Goal: Task Accomplishment & Management: Manage account settings

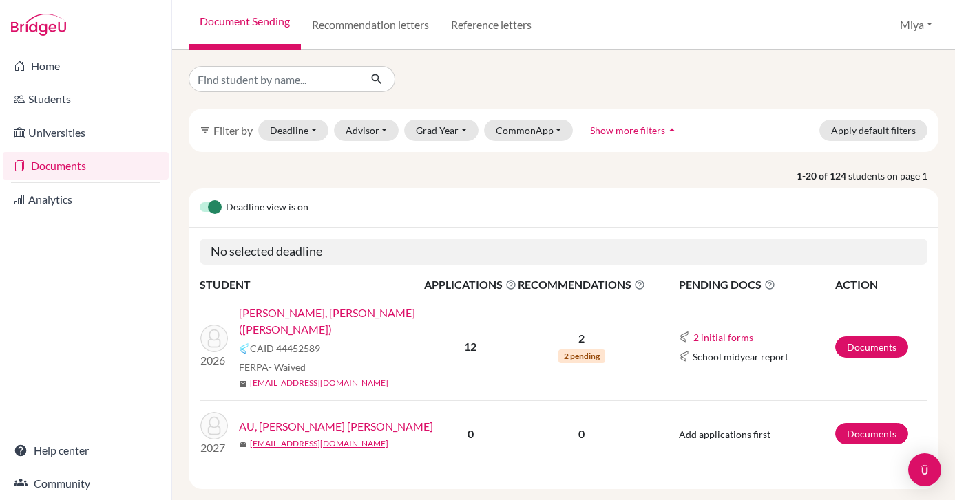
click at [585, 350] on span "2 pending" at bounding box center [581, 357] width 47 height 14
click at [877, 339] on link "Documents" at bounding box center [871, 347] width 73 height 21
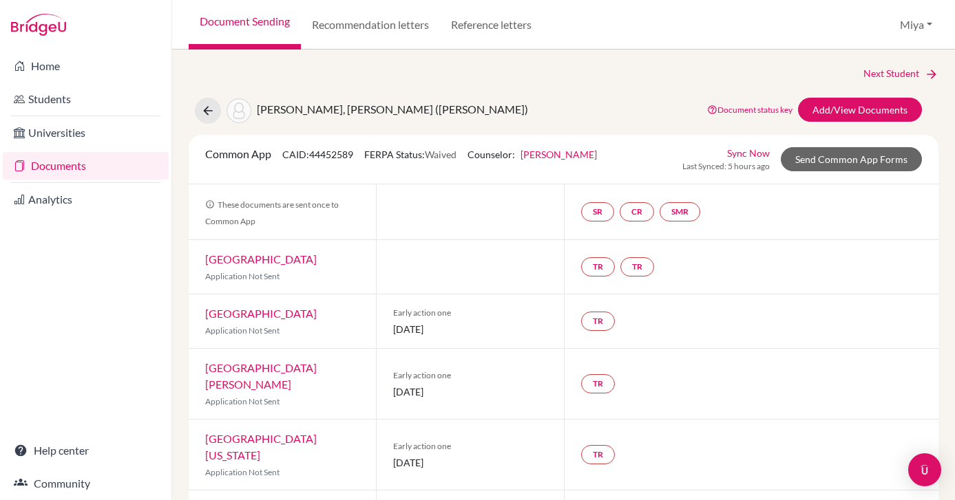
click at [753, 111] on link "Document status key" at bounding box center [749, 110] width 85 height 10
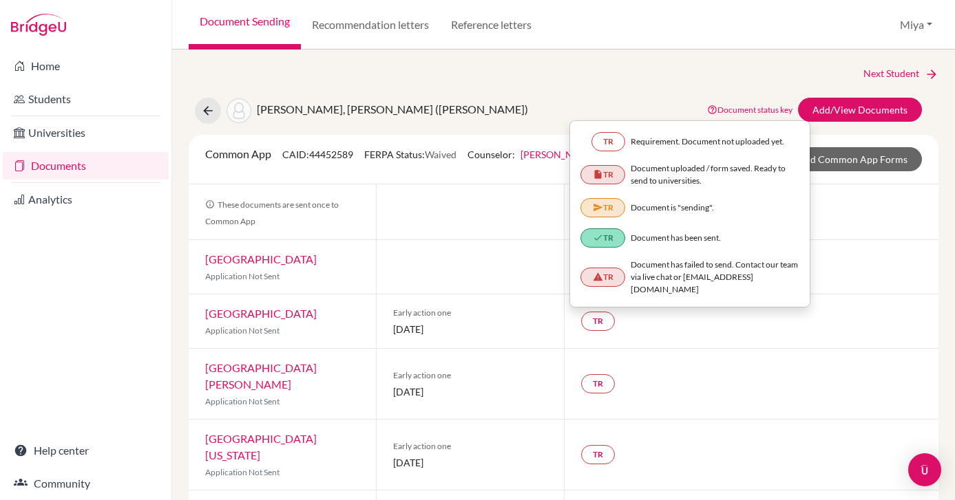
click at [849, 194] on div "SR CR SMR" at bounding box center [751, 211] width 375 height 55
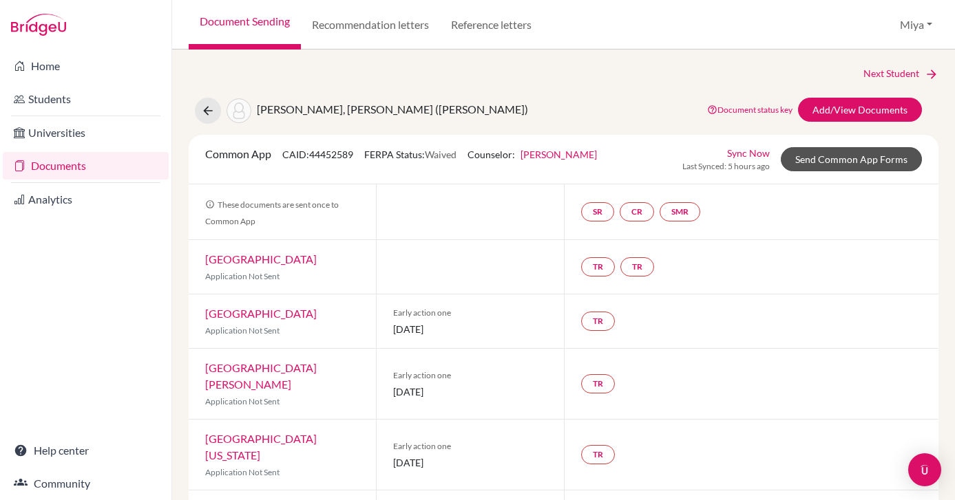
click at [814, 164] on link "Send Common App Forms" at bounding box center [851, 159] width 141 height 24
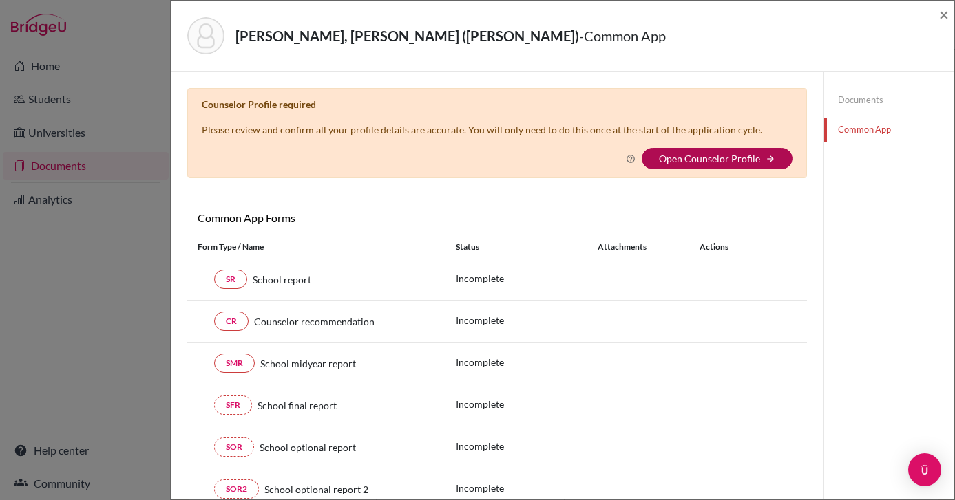
click at [721, 158] on link "Open Counselor Profile" at bounding box center [709, 159] width 101 height 12
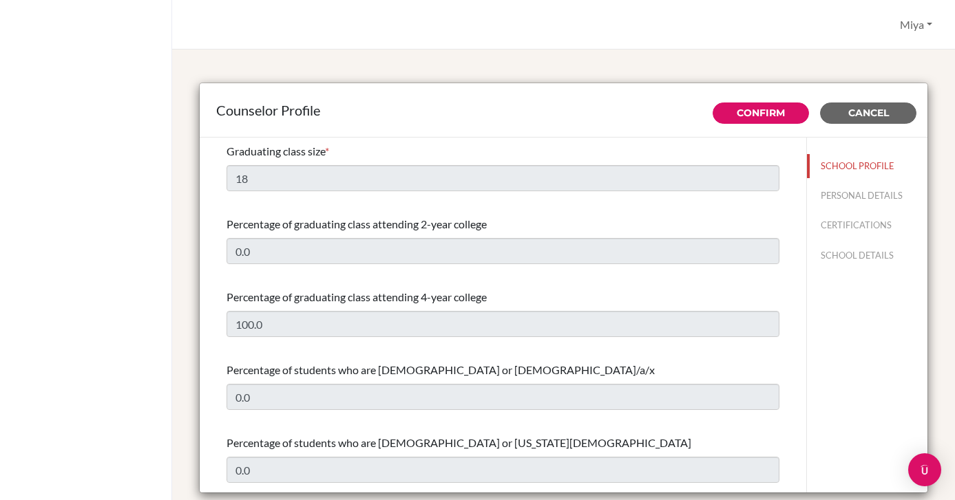
select select "0"
select select "311713"
click at [907, 25] on button "Miya" at bounding box center [915, 25] width 45 height 26
click at [854, 59] on link "Profile" at bounding box center [883, 56] width 109 height 22
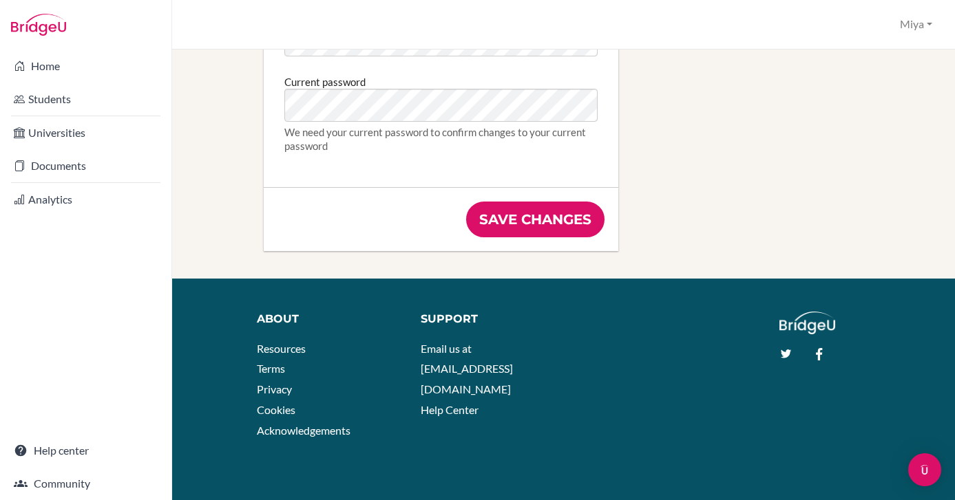
scroll to position [904, 0]
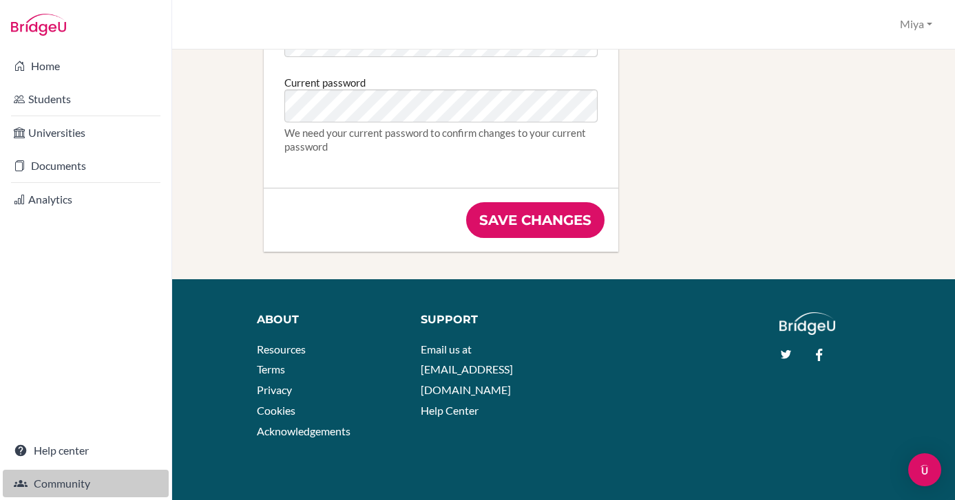
click at [86, 488] on link "Community" at bounding box center [86, 484] width 166 height 28
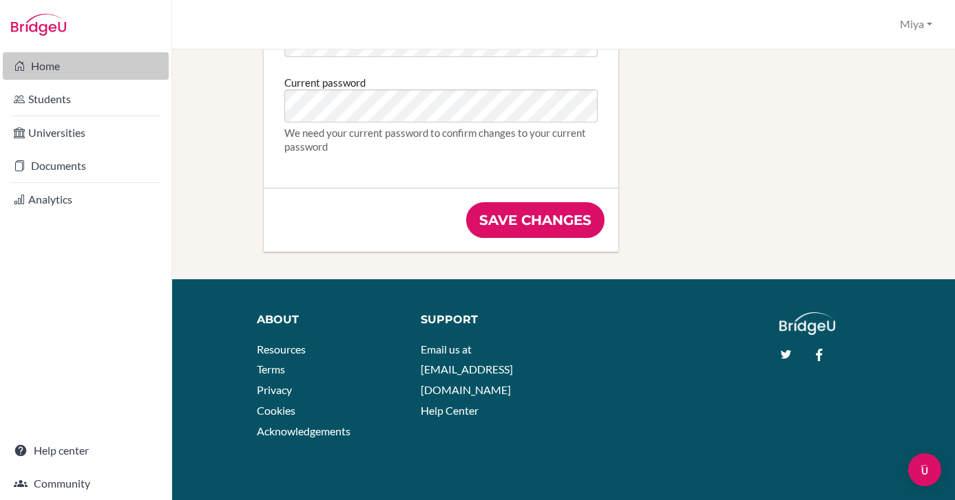
click at [51, 67] on link "Home" at bounding box center [86, 66] width 166 height 28
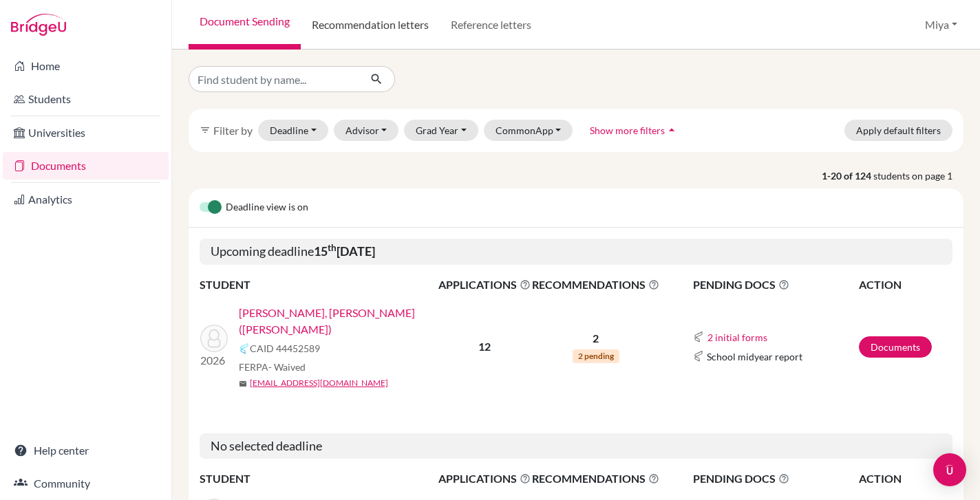
click at [372, 25] on link "Recommendation letters" at bounding box center [370, 25] width 139 height 50
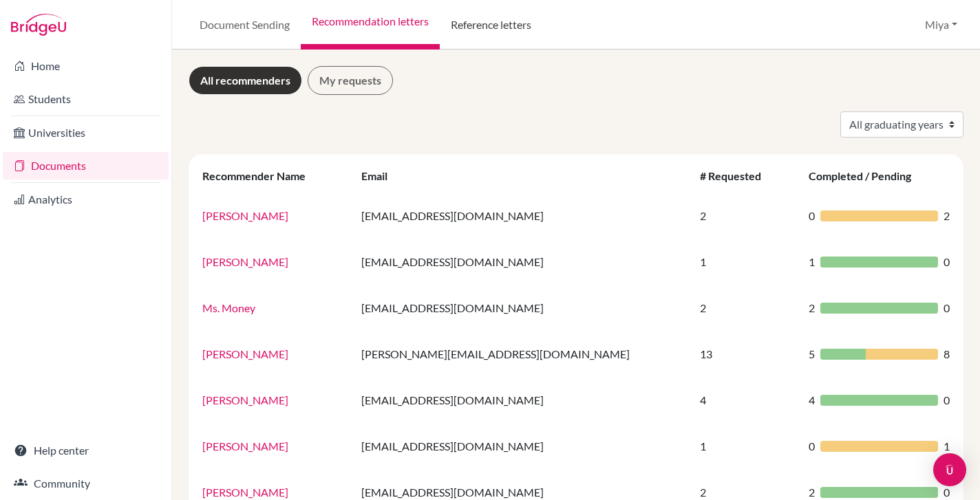
click at [510, 23] on link "Reference letters" at bounding box center [491, 25] width 103 height 50
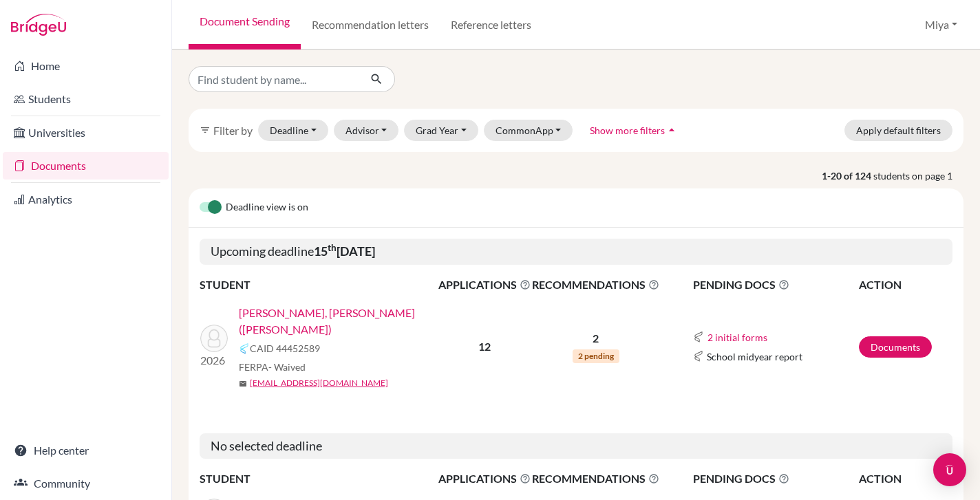
click at [953, 23] on button "Miya" at bounding box center [941, 25] width 45 height 26
click at [910, 76] on link "School Settings" at bounding box center [911, 78] width 109 height 22
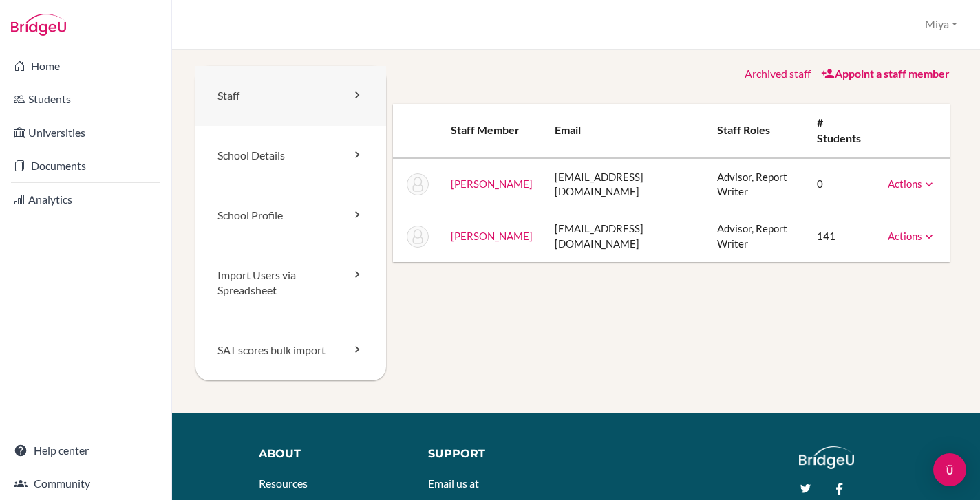
click at [245, 93] on link "Staff" at bounding box center [290, 96] width 191 height 60
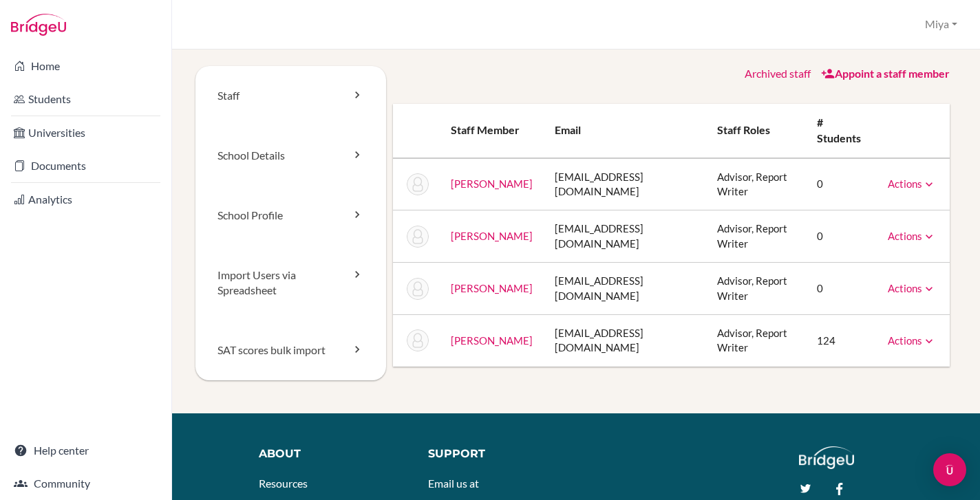
click at [931, 180] on icon at bounding box center [929, 185] width 14 height 14
click at [887, 205] on link "Unarchive" at bounding box center [881, 208] width 109 height 20
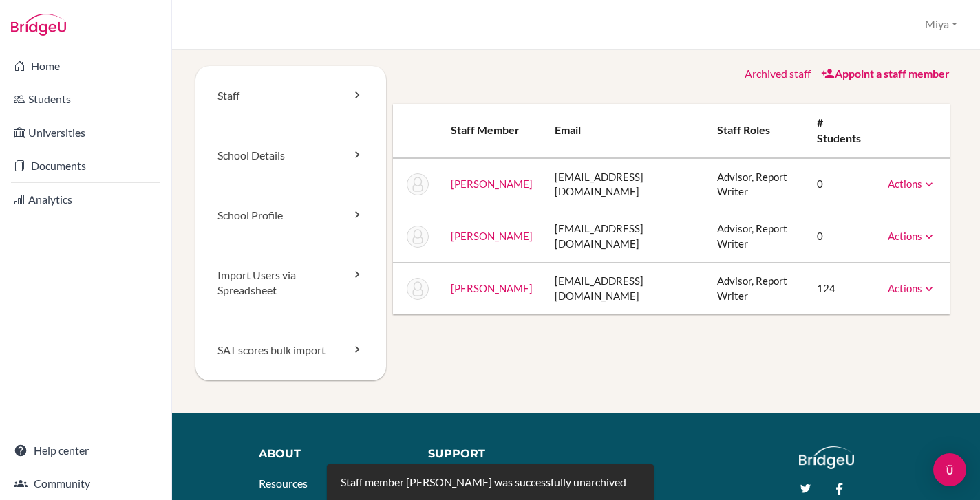
click at [931, 181] on icon at bounding box center [929, 185] width 14 height 14
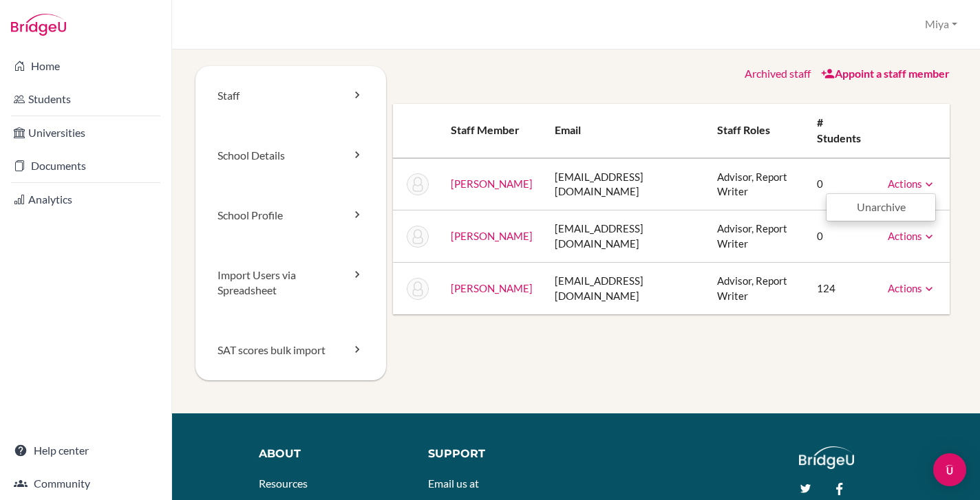
click at [928, 231] on icon at bounding box center [929, 237] width 14 height 14
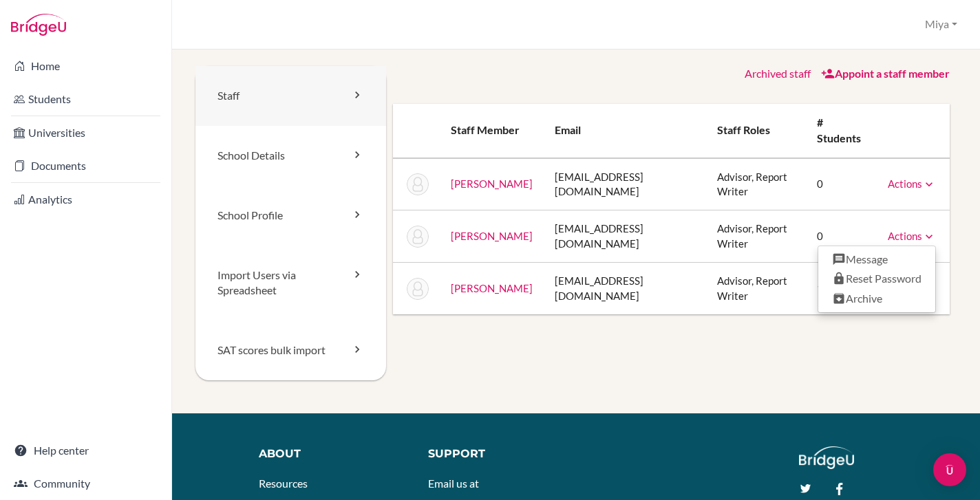
click at [243, 94] on link "Staff" at bounding box center [290, 96] width 191 height 60
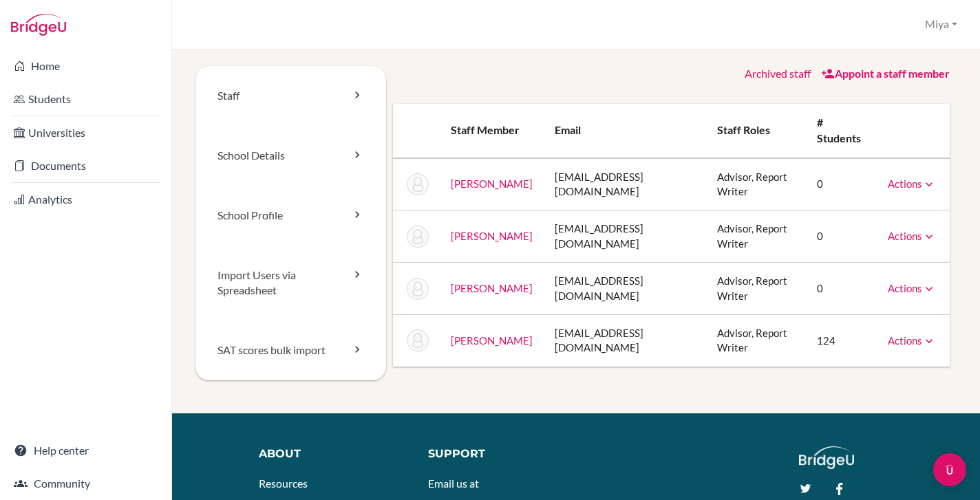
click at [777, 72] on link "Archived staff" at bounding box center [778, 73] width 66 height 13
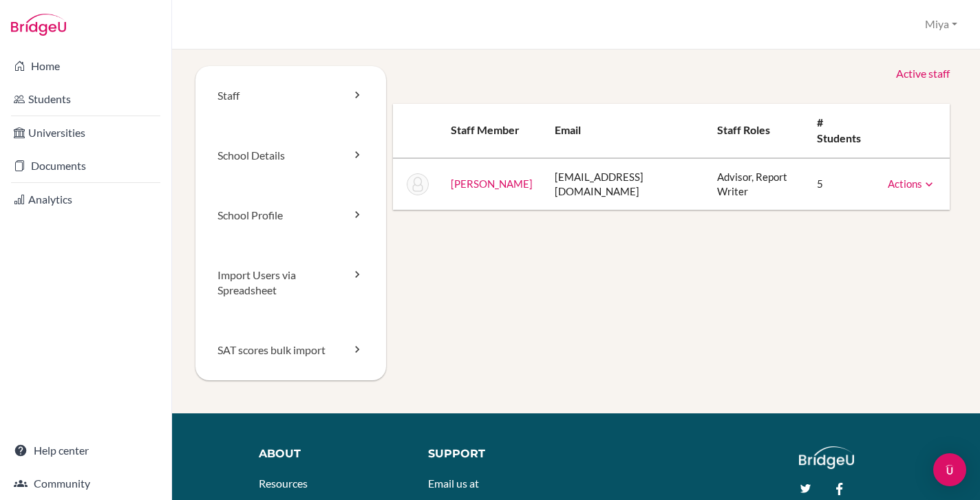
click at [930, 181] on icon at bounding box center [929, 185] width 14 height 14
click at [887, 207] on link "Unarchive" at bounding box center [881, 208] width 109 height 20
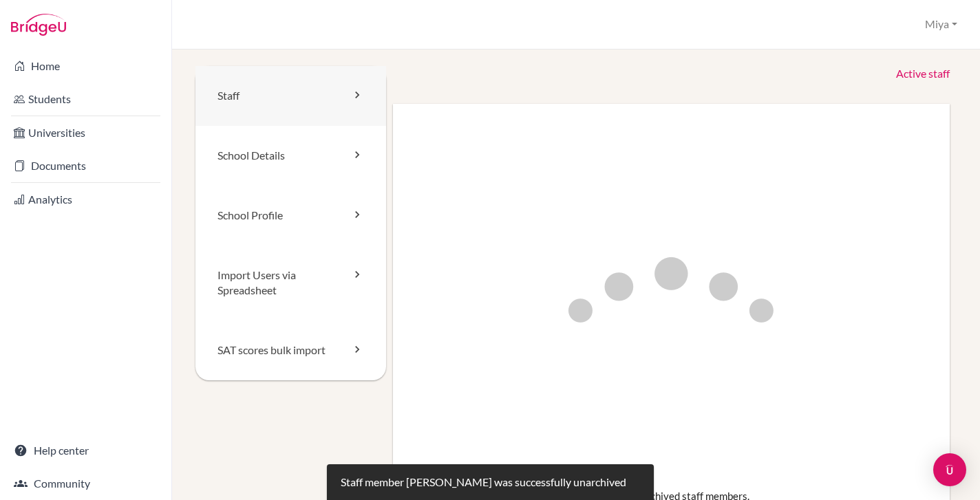
click at [238, 98] on link "Staff" at bounding box center [290, 96] width 191 height 60
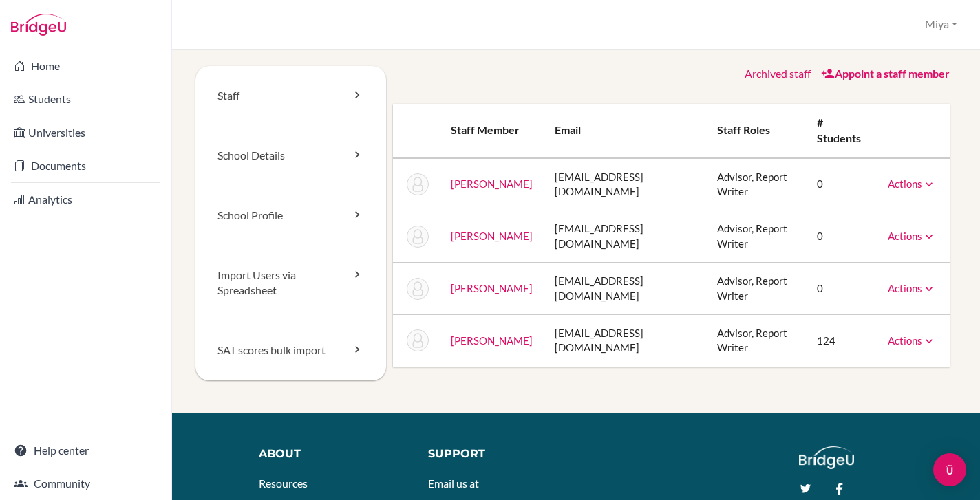
click at [931, 184] on icon at bounding box center [929, 185] width 14 height 14
click at [867, 242] on link "Archive" at bounding box center [876, 247] width 117 height 20
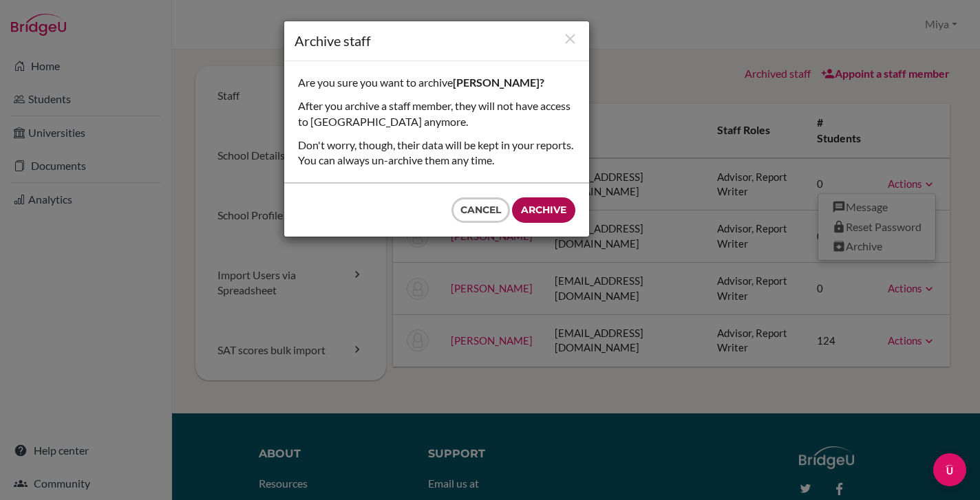
click at [548, 208] on input "Archive" at bounding box center [543, 210] width 63 height 25
type input "Archive"
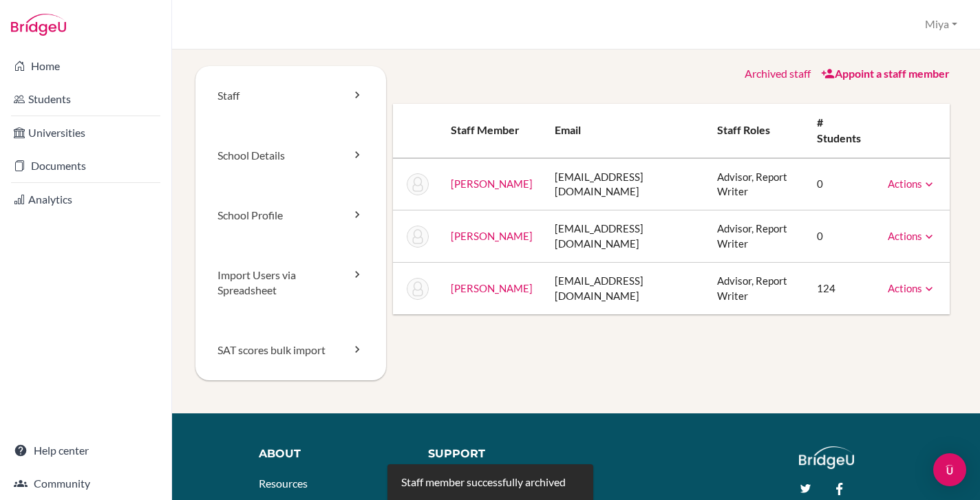
click at [930, 184] on icon at bounding box center [929, 185] width 14 height 14
click at [870, 239] on link "Archive" at bounding box center [876, 247] width 117 height 20
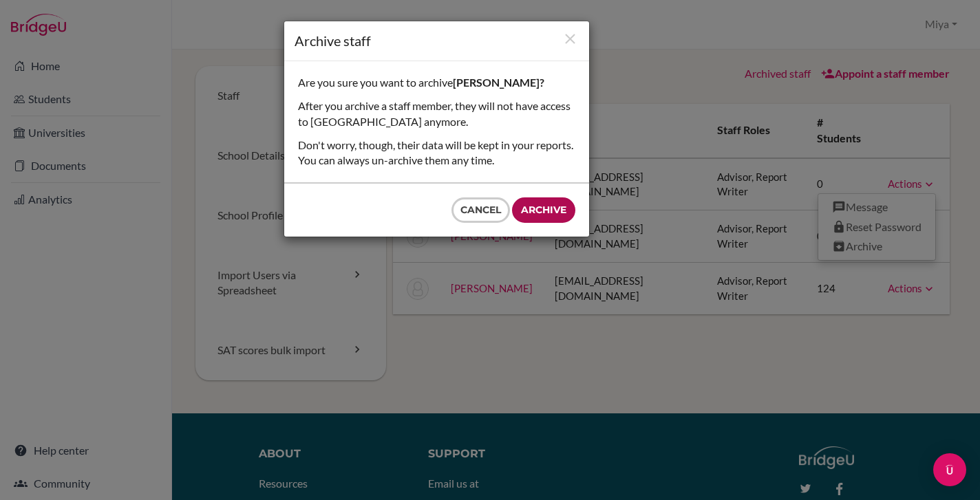
click at [536, 210] on input "Archive" at bounding box center [543, 210] width 63 height 25
type input "Archive"
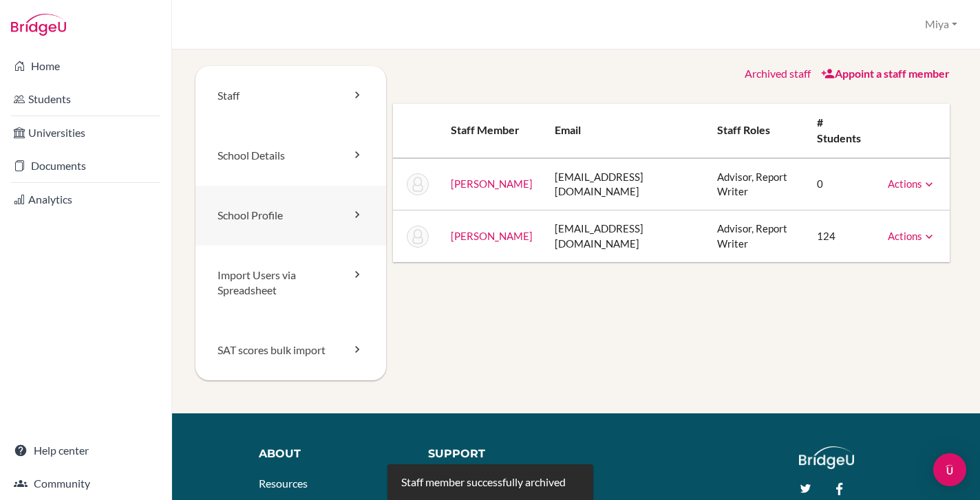
click at [276, 216] on link "School Profile" at bounding box center [290, 216] width 191 height 60
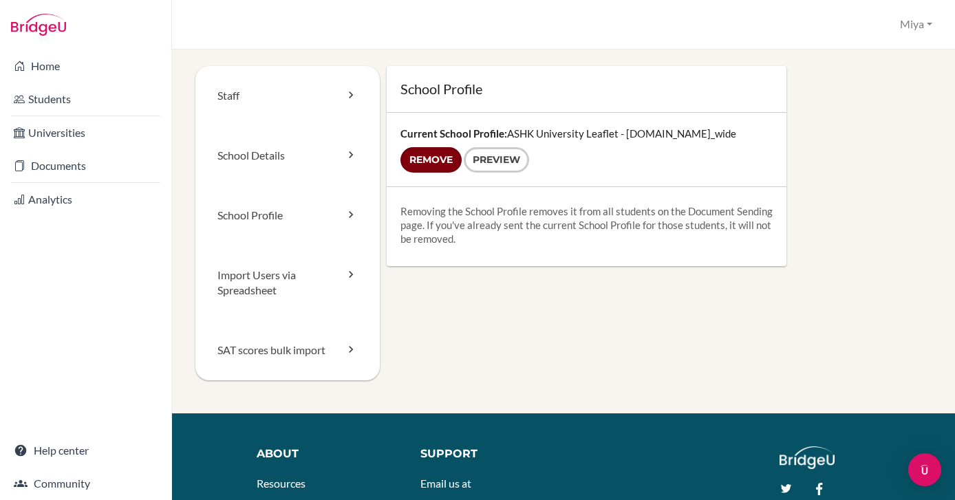
click at [428, 158] on input "Remove" at bounding box center [431, 159] width 61 height 25
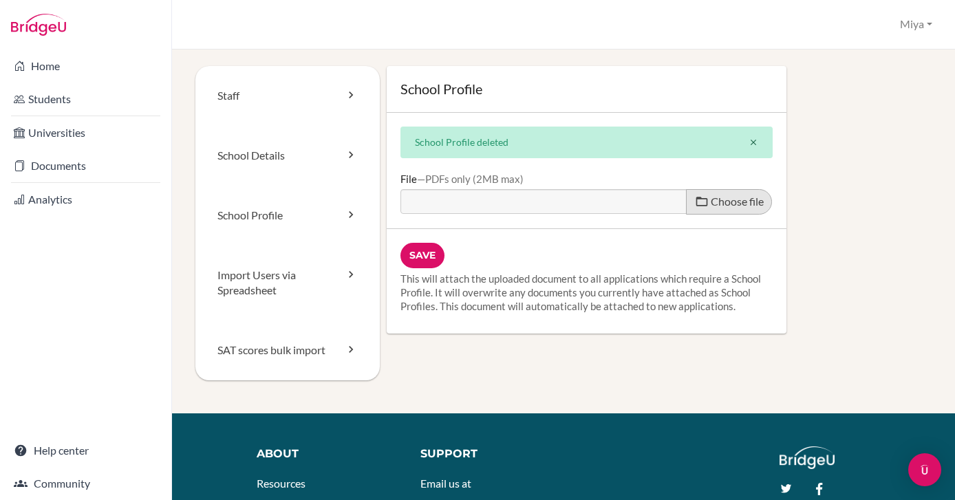
click at [726, 200] on span "Choose file" at bounding box center [737, 201] width 53 height 13
click at [611, 200] on input "Choose file" at bounding box center [506, 197] width 211 height 16
type input "C:\fakepath\ASHK Secondary Leaflet - 202526.pdf"
type input "ASHK Secondary Leaflet - 202526.pdf"
click at [425, 254] on input "Save" at bounding box center [423, 255] width 44 height 25
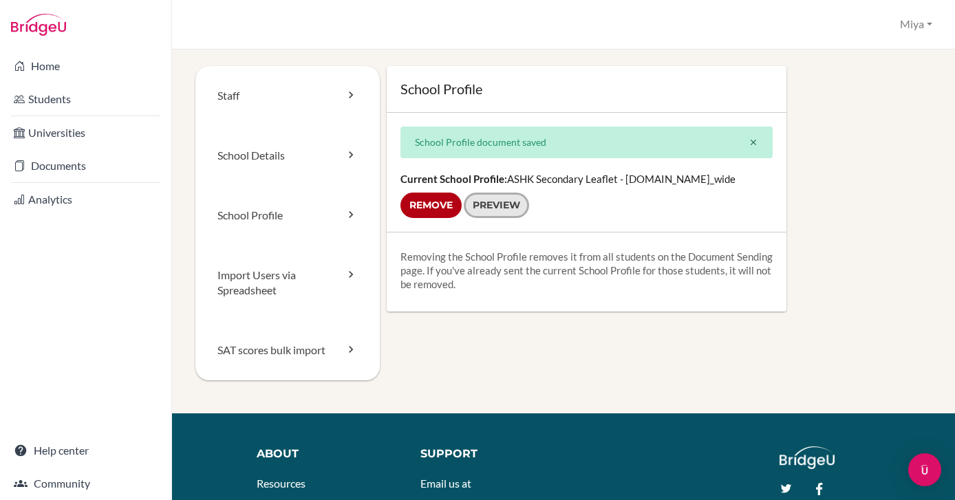
click at [502, 203] on link "Preview" at bounding box center [496, 205] width 65 height 25
click at [294, 154] on link "School Details" at bounding box center [287, 156] width 184 height 60
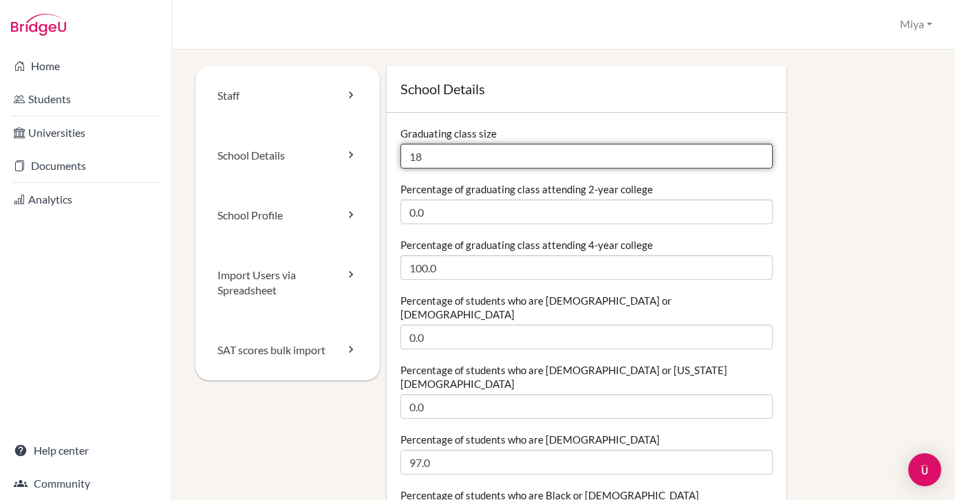
drag, startPoint x: 428, startPoint y: 159, endPoint x: 388, endPoint y: 149, distance: 41.9
type input "15"
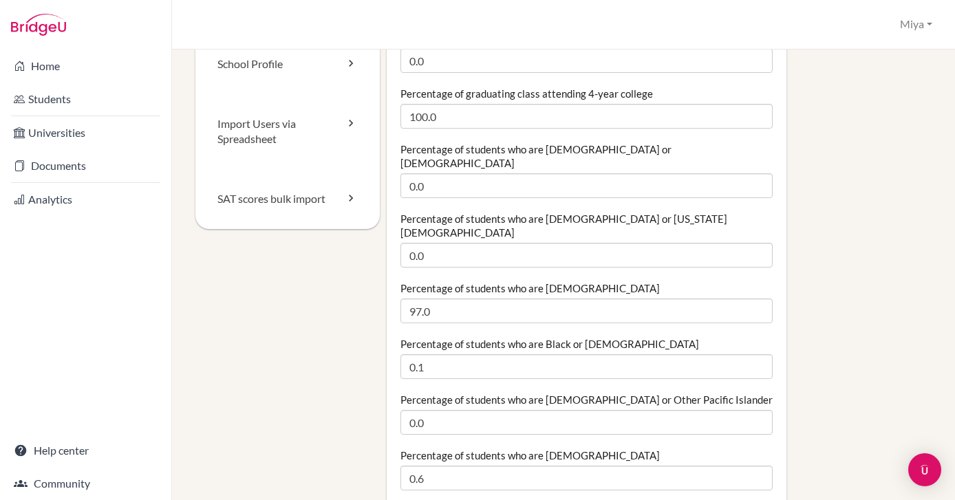
scroll to position [153, 0]
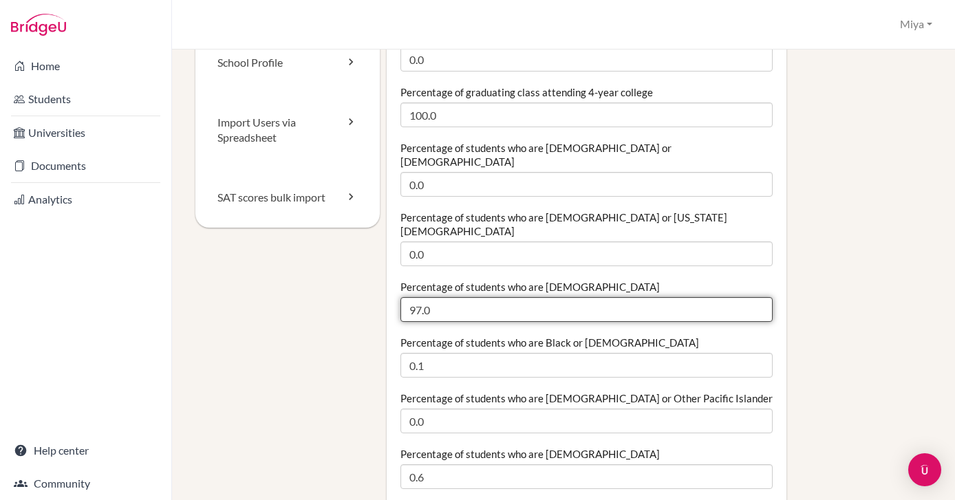
click at [417, 297] on input "97.0" at bounding box center [587, 309] width 373 height 25
type input "98.0"
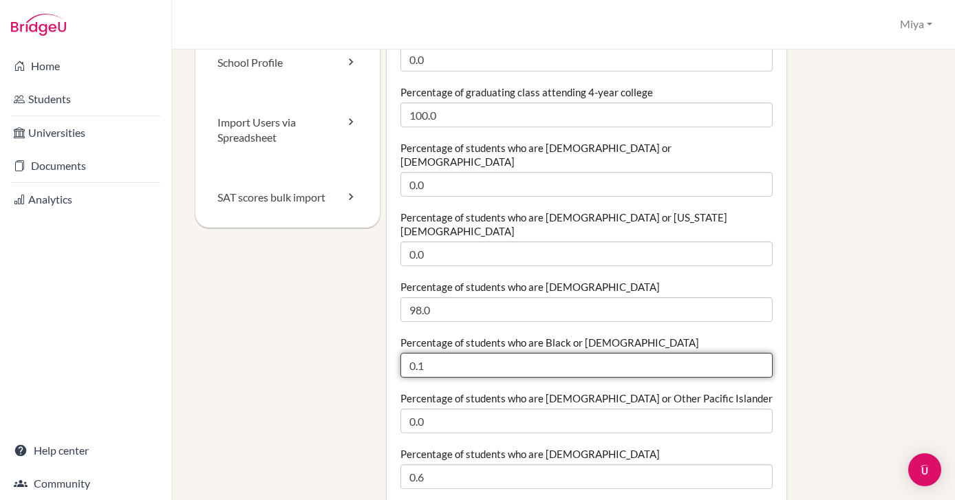
drag, startPoint x: 426, startPoint y: 337, endPoint x: 419, endPoint y: 335, distance: 7.7
click at [419, 353] on input "0.1" at bounding box center [587, 365] width 373 height 25
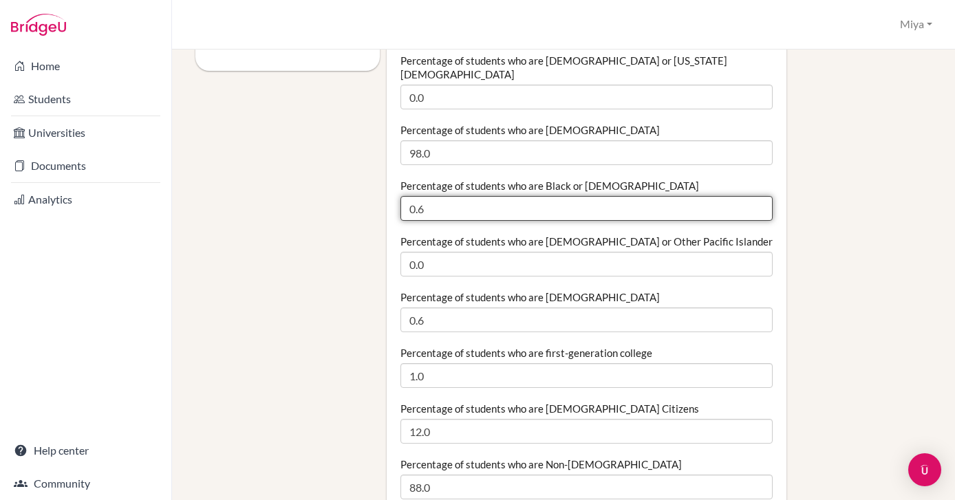
scroll to position [317, 1]
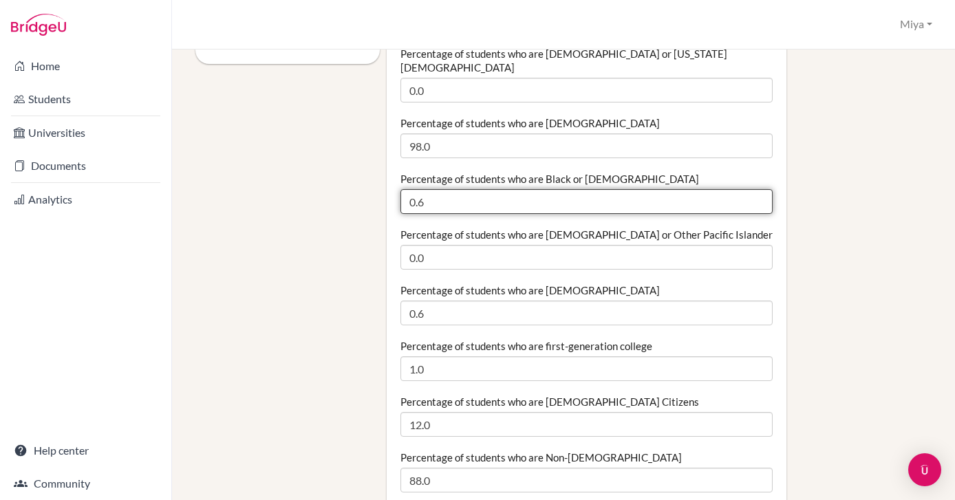
type input "0.6"
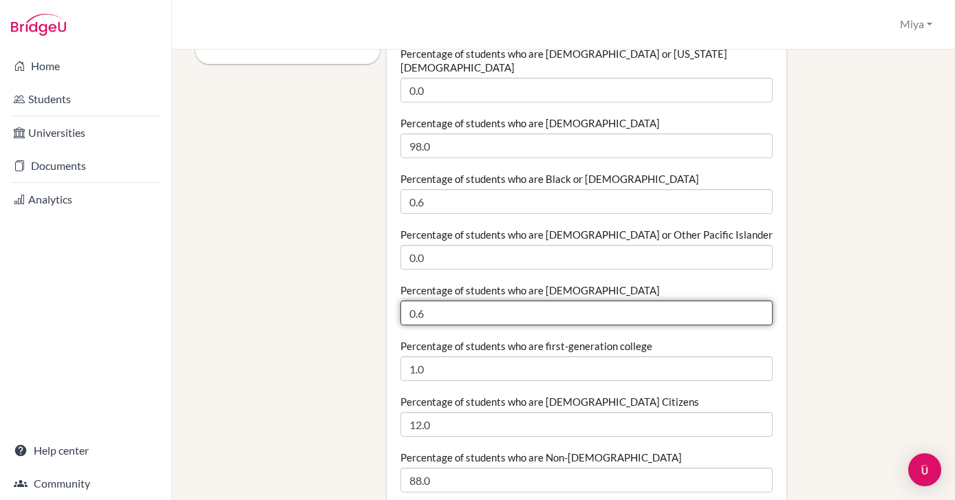
click at [419, 301] on input "0.6" at bounding box center [587, 313] width 373 height 25
type input "0.9"
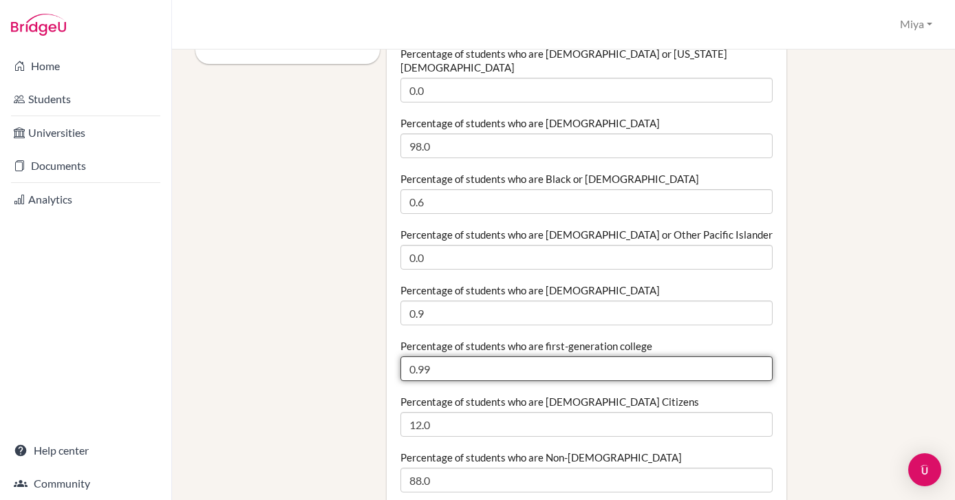
click at [758, 357] on input "0.99" at bounding box center [587, 369] width 373 height 25
click at [757, 357] on input "1" at bounding box center [587, 369] width 373 height 25
click at [757, 357] on input "1.01" at bounding box center [587, 369] width 373 height 25
click at [757, 357] on input "1.02" at bounding box center [587, 369] width 373 height 25
click at [757, 357] on input "1.03" at bounding box center [587, 369] width 373 height 25
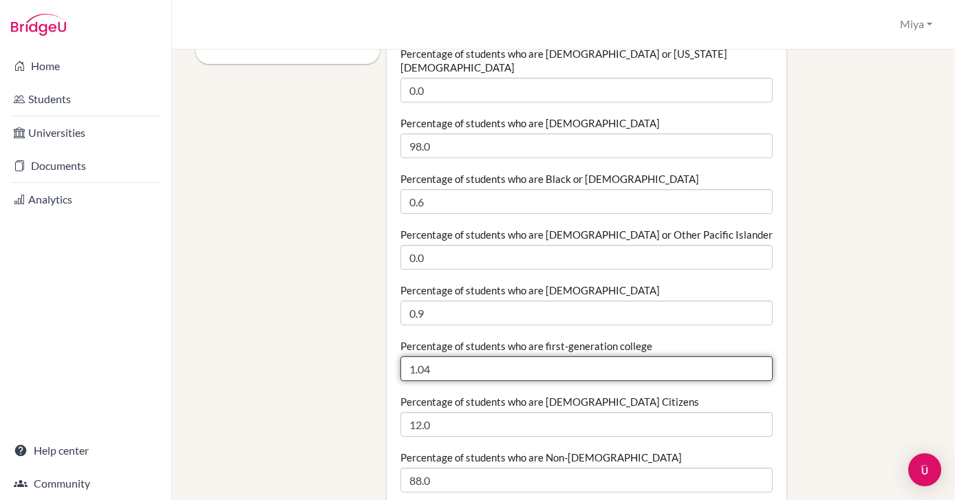
click at [757, 357] on input "1.04" at bounding box center [587, 369] width 373 height 25
click at [757, 357] on input "1.05" at bounding box center [587, 369] width 373 height 25
click at [757, 357] on input "1.06" at bounding box center [587, 369] width 373 height 25
click at [757, 357] on input "1.05" at bounding box center [587, 369] width 373 height 25
click at [757, 357] on input "1.04" at bounding box center [587, 369] width 373 height 25
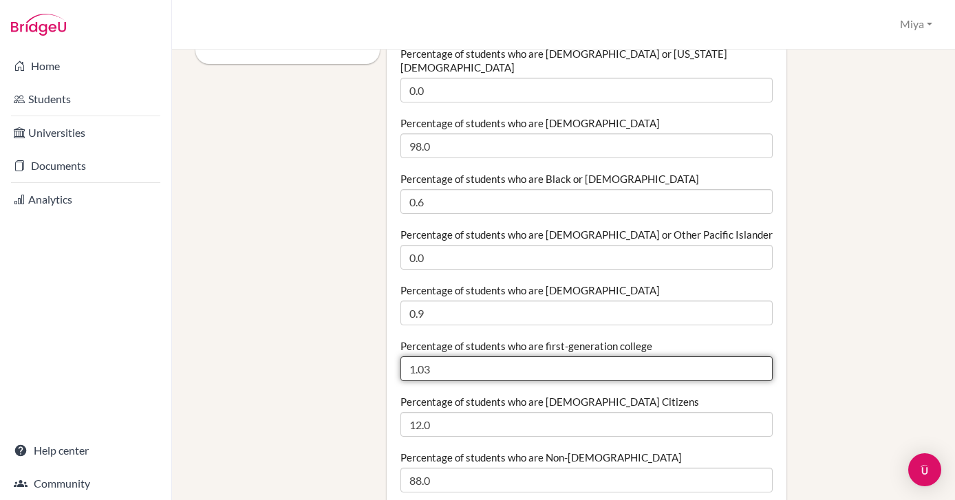
click at [757, 357] on input "1.03" at bounding box center [587, 369] width 373 height 25
click at [757, 357] on input "1.02" at bounding box center [587, 369] width 373 height 25
click at [757, 357] on input "1.01" at bounding box center [587, 369] width 373 height 25
click at [757, 357] on input "1" at bounding box center [587, 369] width 373 height 25
click at [757, 357] on input "0.99" at bounding box center [587, 369] width 373 height 25
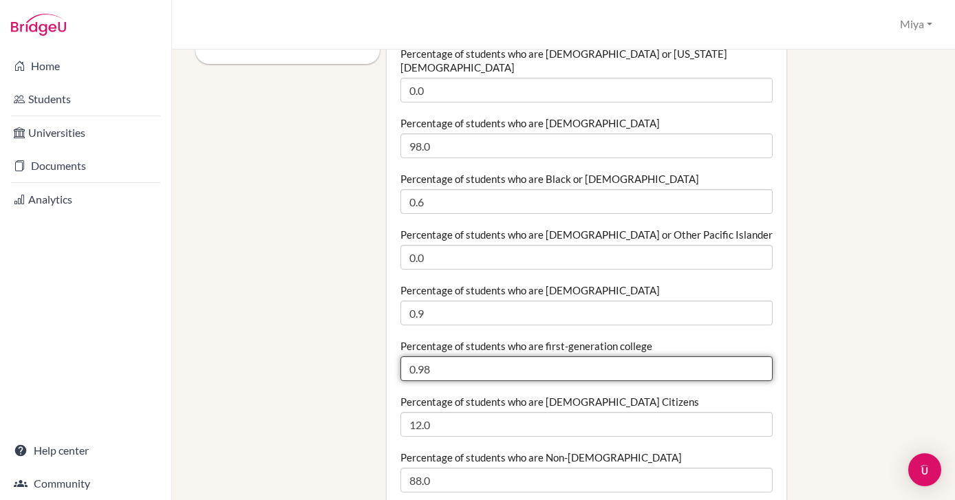
click at [757, 357] on input "0.98" at bounding box center [587, 369] width 373 height 25
click at [757, 357] on input "0.97" at bounding box center [587, 369] width 373 height 25
click at [757, 357] on input "0.96" at bounding box center [587, 369] width 373 height 25
click at [757, 357] on input "0.95" at bounding box center [587, 369] width 373 height 25
click at [757, 357] on input "0.94" at bounding box center [587, 369] width 373 height 25
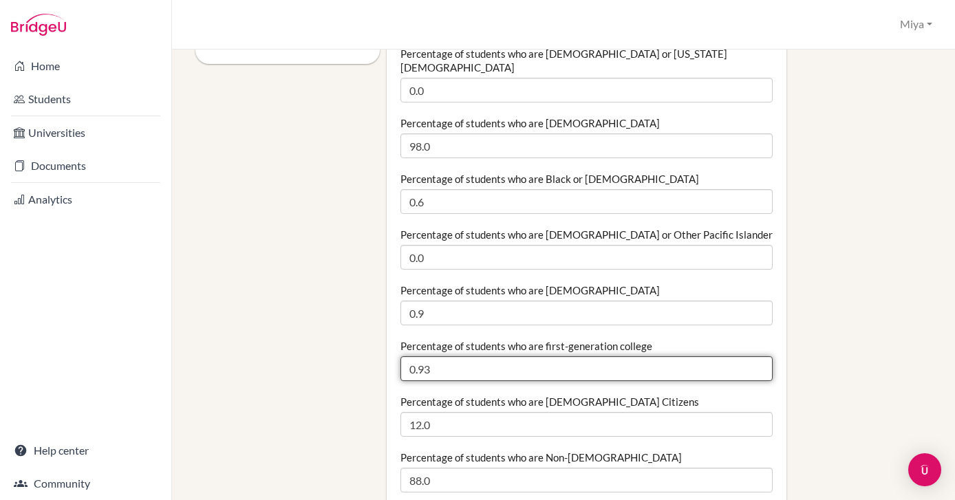
click at [757, 357] on input "0.93" at bounding box center [587, 369] width 373 height 25
click at [757, 357] on input "0.92" at bounding box center [587, 369] width 373 height 25
click at [757, 357] on input "0.91" at bounding box center [587, 369] width 373 height 25
click at [757, 357] on input "0.9" at bounding box center [587, 369] width 373 height 25
click at [757, 357] on input "0.89" at bounding box center [587, 369] width 373 height 25
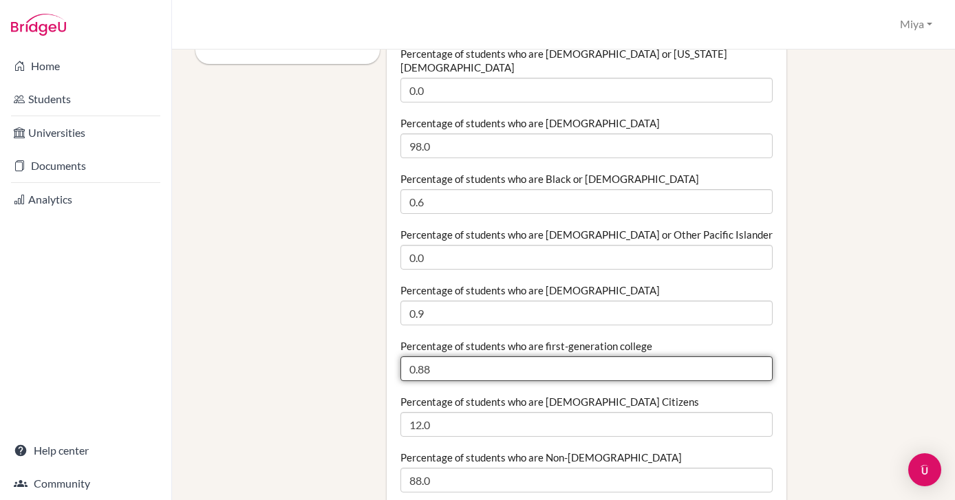
click at [757, 357] on input "0.88" at bounding box center [587, 369] width 373 height 25
click at [757, 357] on input "0.87" at bounding box center [587, 369] width 373 height 25
click at [757, 357] on input "0.86" at bounding box center [587, 369] width 373 height 25
click at [757, 357] on input "0.85" at bounding box center [587, 369] width 373 height 25
click at [757, 357] on input "0.84" at bounding box center [587, 369] width 373 height 25
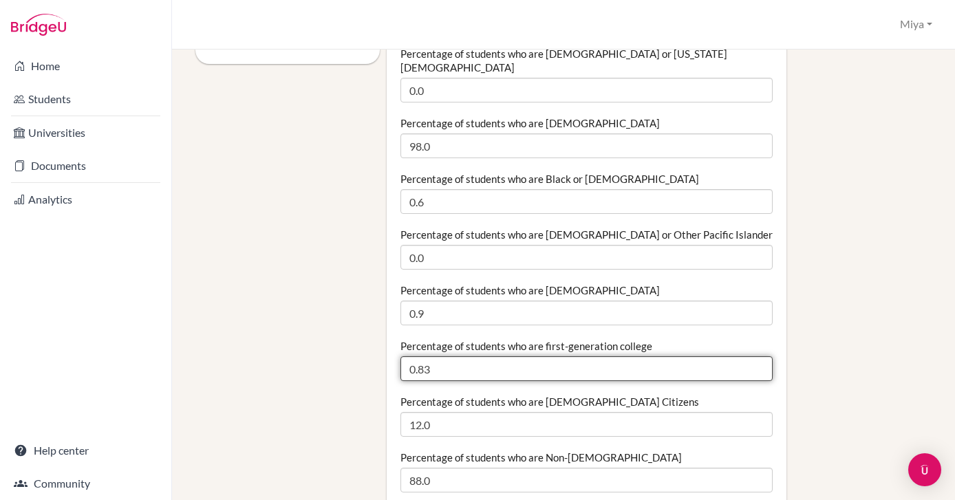
click at [757, 357] on input "0.83" at bounding box center [587, 369] width 373 height 25
click at [757, 357] on input "0.82" at bounding box center [587, 369] width 373 height 25
click at [757, 357] on input "0.81" at bounding box center [587, 369] width 373 height 25
click at [757, 357] on input "0.8" at bounding box center [587, 369] width 373 height 25
click at [757, 357] on input "0.79" at bounding box center [587, 369] width 373 height 25
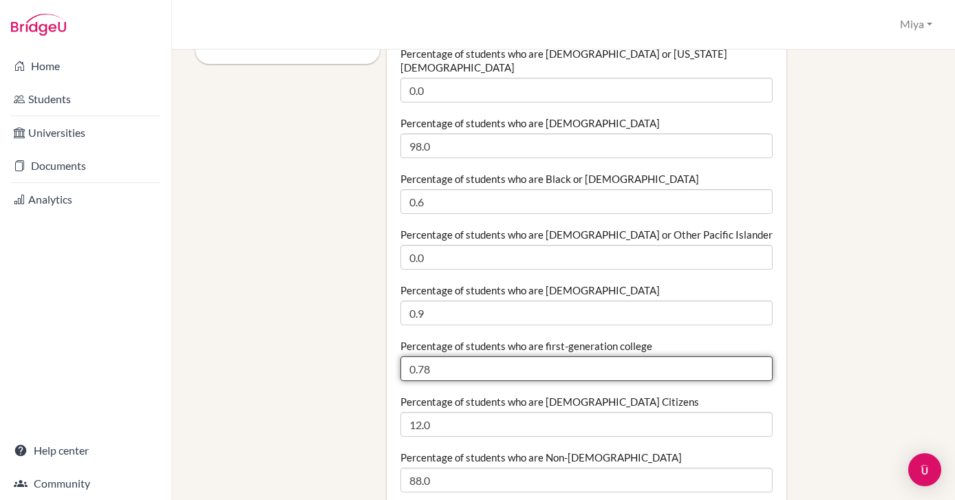
click at [757, 357] on input "0.78" at bounding box center [587, 369] width 373 height 25
click at [757, 357] on input "0.77" at bounding box center [587, 369] width 373 height 25
click at [757, 357] on input "0.76" at bounding box center [587, 369] width 373 height 25
click at [757, 357] on input "0.75" at bounding box center [587, 369] width 373 height 25
click at [757, 357] on input "0.74" at bounding box center [587, 369] width 373 height 25
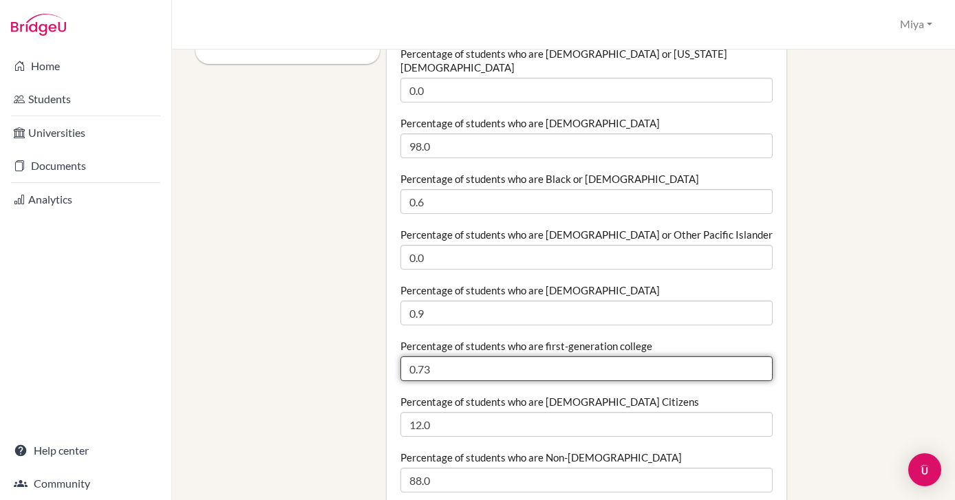
click at [757, 357] on input "0.73" at bounding box center [587, 369] width 373 height 25
click at [757, 357] on input "0.72" at bounding box center [587, 369] width 373 height 25
click at [757, 357] on input "0.71" at bounding box center [587, 369] width 373 height 25
click at [757, 357] on input "0.7" at bounding box center [587, 369] width 373 height 25
click at [757, 357] on input "0.69" at bounding box center [587, 369] width 373 height 25
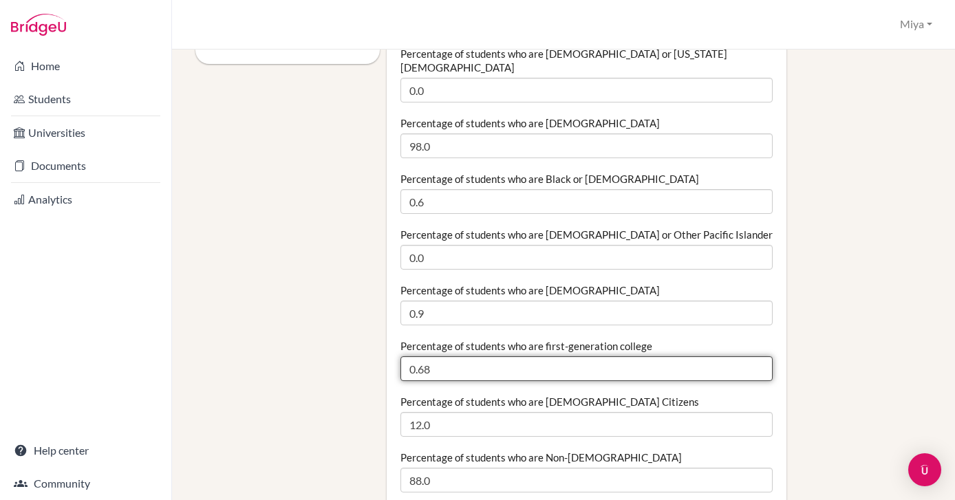
click at [757, 357] on input "0.68" at bounding box center [587, 369] width 373 height 25
click at [757, 357] on input "0.67" at bounding box center [587, 369] width 373 height 25
click at [757, 357] on input "0.66" at bounding box center [587, 369] width 373 height 25
click at [757, 357] on input "0.65" at bounding box center [587, 369] width 373 height 25
click at [757, 357] on input "0.64" at bounding box center [587, 369] width 373 height 25
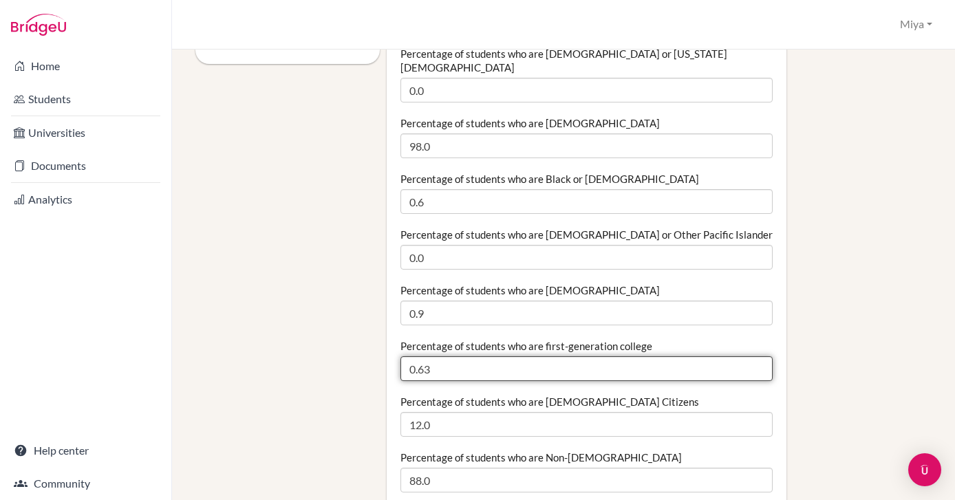
click at [757, 357] on input "0.63" at bounding box center [587, 369] width 373 height 25
click at [757, 357] on input "0.62" at bounding box center [587, 369] width 373 height 25
click at [757, 357] on input "0.61" at bounding box center [587, 369] width 373 height 25
click at [757, 357] on input "0.6" at bounding box center [587, 369] width 373 height 25
click at [757, 357] on input "0.59" at bounding box center [587, 369] width 373 height 25
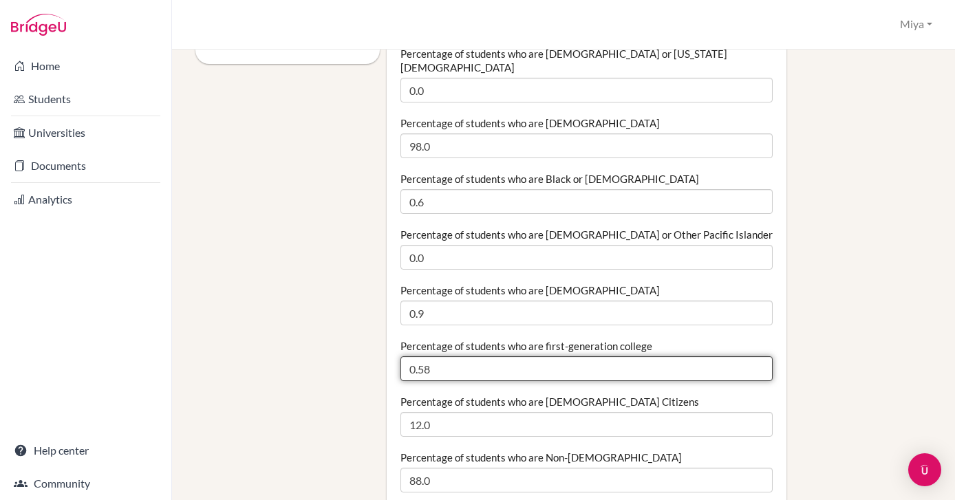
click at [757, 357] on input "0.58" at bounding box center [587, 369] width 373 height 25
click at [757, 357] on input "0.57" at bounding box center [587, 369] width 373 height 25
click at [757, 357] on input "0.56" at bounding box center [587, 369] width 373 height 25
click at [757, 357] on input "0.55" at bounding box center [587, 369] width 373 height 25
click at [757, 357] on input "0.54" at bounding box center [587, 369] width 373 height 25
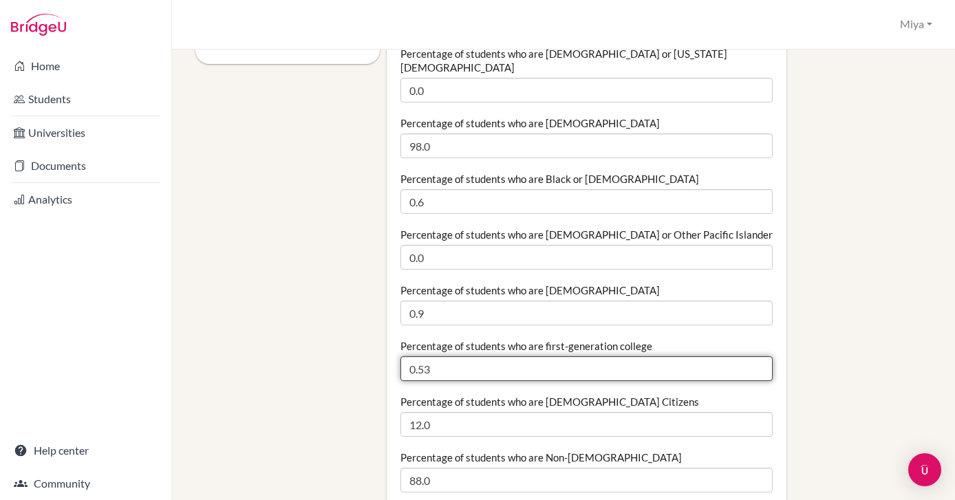
click at [757, 357] on input "0.53" at bounding box center [587, 369] width 373 height 25
click at [757, 357] on input "0.52" at bounding box center [587, 369] width 373 height 25
click at [757, 357] on input "0.51" at bounding box center [587, 369] width 373 height 25
click at [757, 357] on input "0.5" at bounding box center [587, 369] width 373 height 25
click at [757, 357] on input "0.49" at bounding box center [587, 369] width 373 height 25
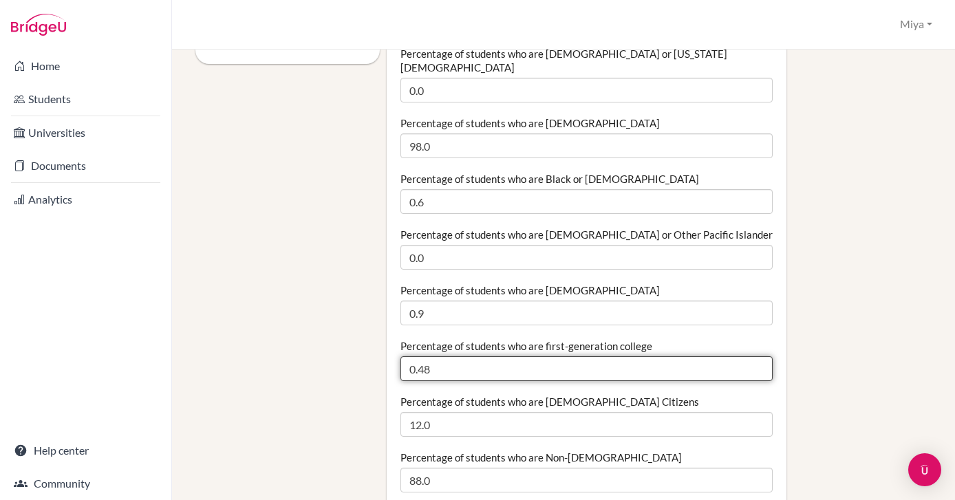
click at [757, 357] on input "0.48" at bounding box center [587, 369] width 373 height 25
click at [757, 357] on input "0.47" at bounding box center [587, 369] width 373 height 25
click at [757, 357] on input "0.46" at bounding box center [587, 369] width 373 height 25
click at [757, 357] on input "0.45" at bounding box center [587, 369] width 373 height 25
click at [757, 357] on input "0.44" at bounding box center [587, 369] width 373 height 25
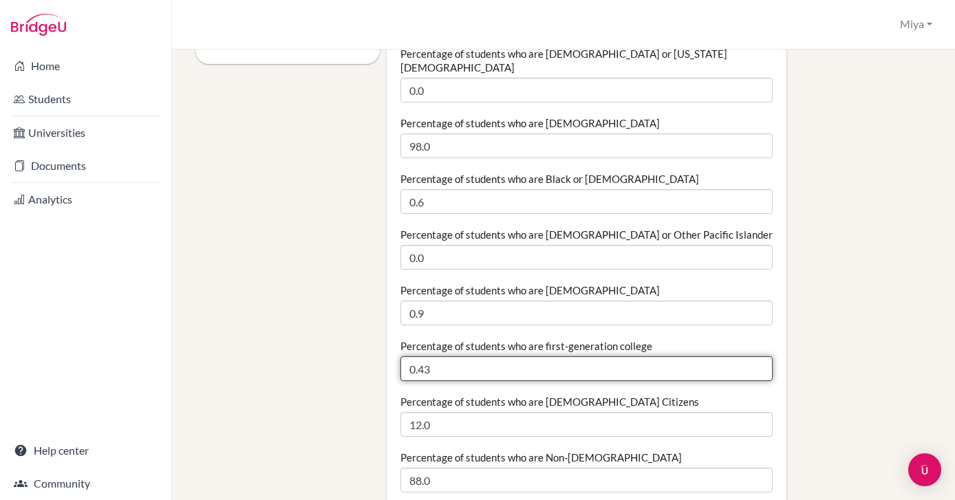
click at [757, 357] on input "0.43" at bounding box center [587, 369] width 373 height 25
click at [757, 357] on input "0.42" at bounding box center [587, 369] width 373 height 25
click at [757, 357] on input "0.41" at bounding box center [587, 369] width 373 height 25
click at [757, 357] on input "0.4" at bounding box center [587, 369] width 373 height 25
click at [757, 357] on input "0.39" at bounding box center [587, 369] width 373 height 25
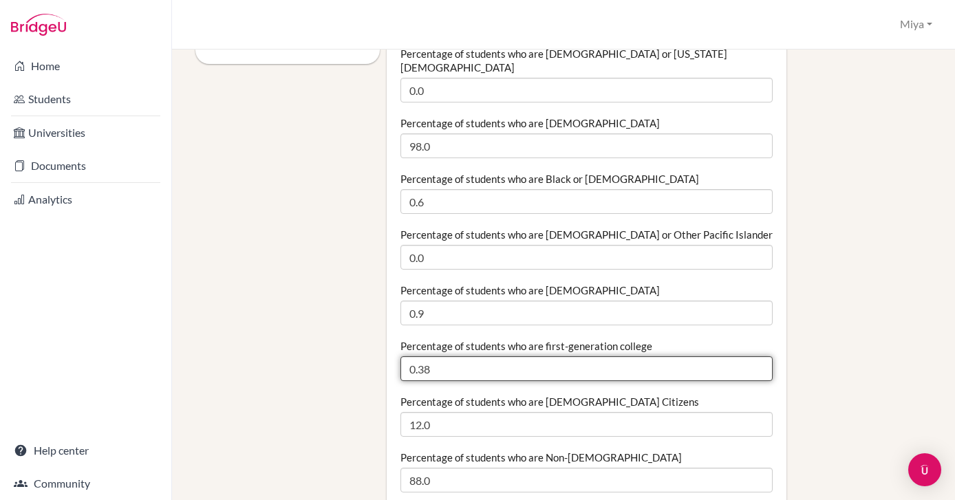
click at [757, 357] on input "0.38" at bounding box center [587, 369] width 373 height 25
click at [757, 357] on input "0.37" at bounding box center [587, 369] width 373 height 25
click at [757, 357] on input "0.36" at bounding box center [587, 369] width 373 height 25
click at [757, 357] on input "0.35" at bounding box center [587, 369] width 373 height 25
click at [757, 357] on input "0.34" at bounding box center [587, 369] width 373 height 25
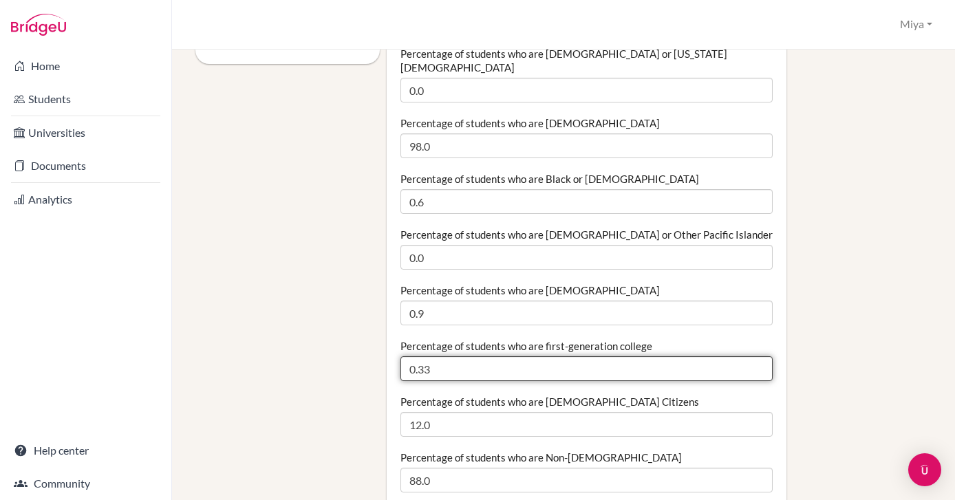
click at [757, 357] on input "0.33" at bounding box center [587, 369] width 373 height 25
click at [757, 357] on input "0.32" at bounding box center [587, 369] width 373 height 25
click at [757, 357] on input "0.31" at bounding box center [587, 369] width 373 height 25
click at [757, 357] on input "0.3" at bounding box center [587, 369] width 373 height 25
click at [757, 357] on input "0.29" at bounding box center [587, 369] width 373 height 25
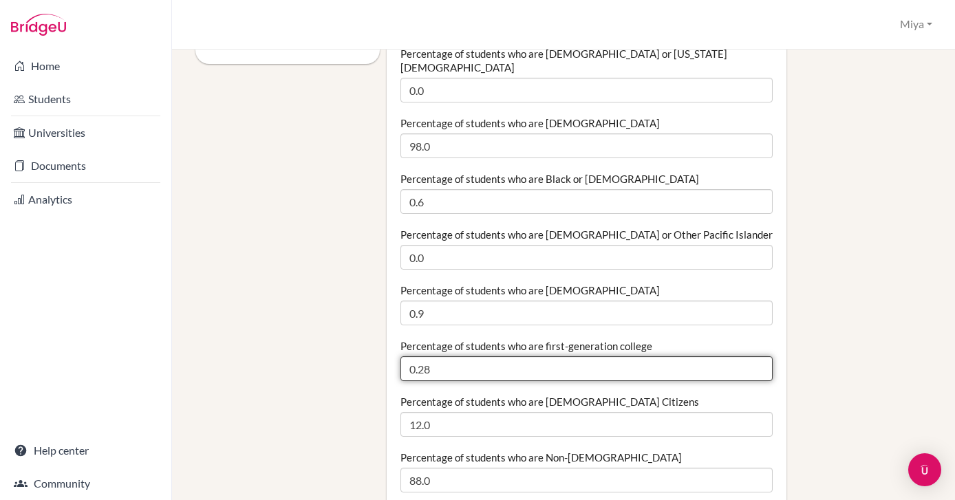
click at [757, 357] on input "0.28" at bounding box center [587, 369] width 373 height 25
click at [757, 357] on input "0.27" at bounding box center [587, 369] width 373 height 25
click at [757, 357] on input "0.26" at bounding box center [587, 369] width 373 height 25
click at [757, 357] on input "0.25" at bounding box center [587, 369] width 373 height 25
click at [757, 357] on input "0.24" at bounding box center [587, 369] width 373 height 25
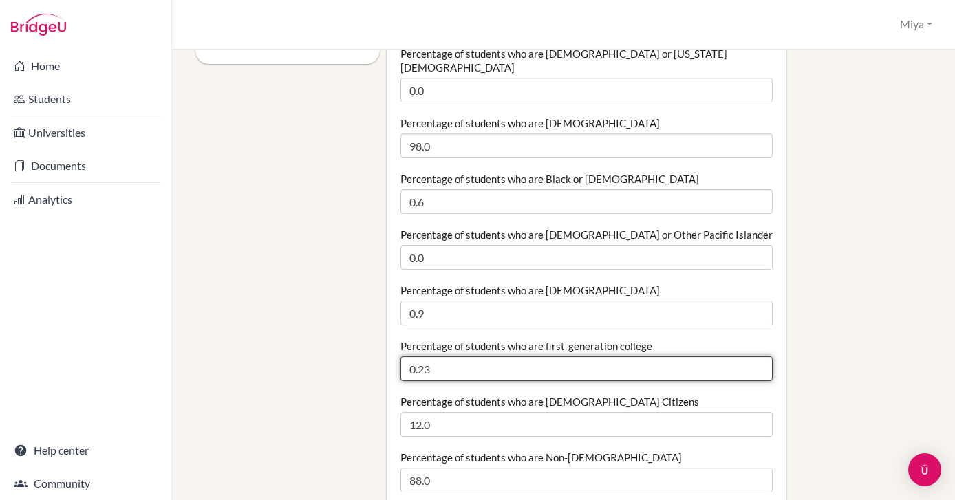
click at [757, 357] on input "0.23" at bounding box center [587, 369] width 373 height 25
click at [757, 357] on input "0.22" at bounding box center [587, 369] width 373 height 25
click at [757, 357] on input "0.21" at bounding box center [587, 369] width 373 height 25
click at [757, 357] on input "0.2" at bounding box center [587, 369] width 373 height 25
click at [757, 357] on input "0.19" at bounding box center [587, 369] width 373 height 25
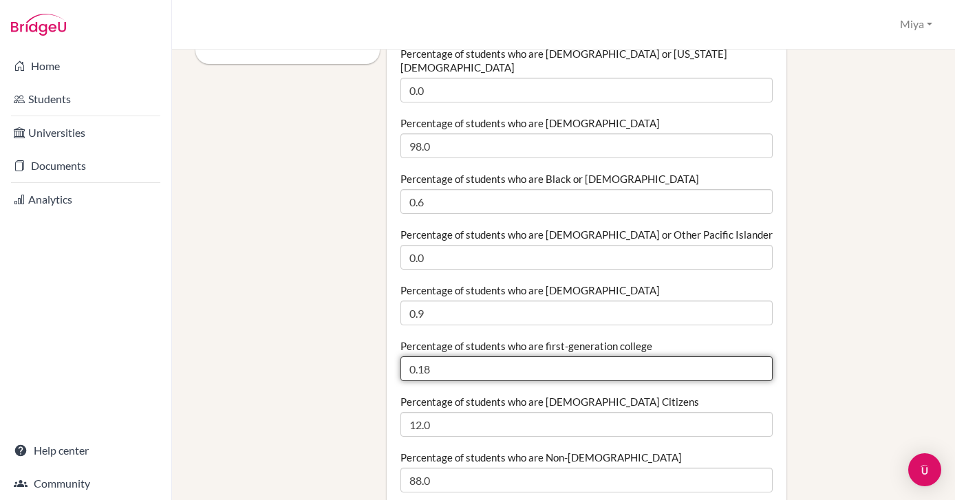
click at [757, 357] on input "0.18" at bounding box center [587, 369] width 373 height 25
click at [757, 357] on input "0.17" at bounding box center [587, 369] width 373 height 25
click at [757, 357] on input "0.16" at bounding box center [587, 369] width 373 height 25
click at [757, 357] on input "0.15" at bounding box center [587, 369] width 373 height 25
click at [757, 357] on input "0.14" at bounding box center [587, 369] width 373 height 25
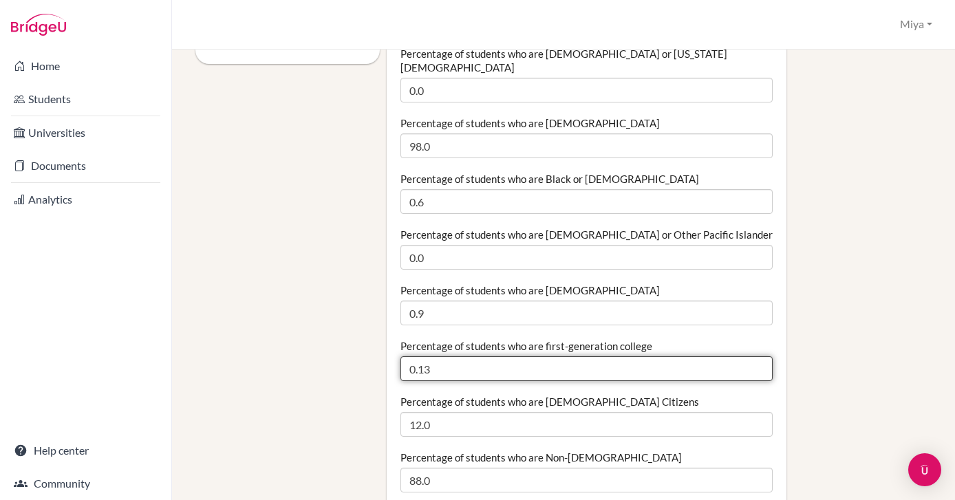
click at [757, 357] on input "0.13" at bounding box center [587, 369] width 373 height 25
click at [757, 357] on input "0.12" at bounding box center [587, 369] width 373 height 25
click at [757, 357] on input "0.11" at bounding box center [587, 369] width 373 height 25
click at [757, 357] on input "0.1" at bounding box center [587, 369] width 373 height 25
click at [757, 357] on input "0.09" at bounding box center [587, 369] width 373 height 25
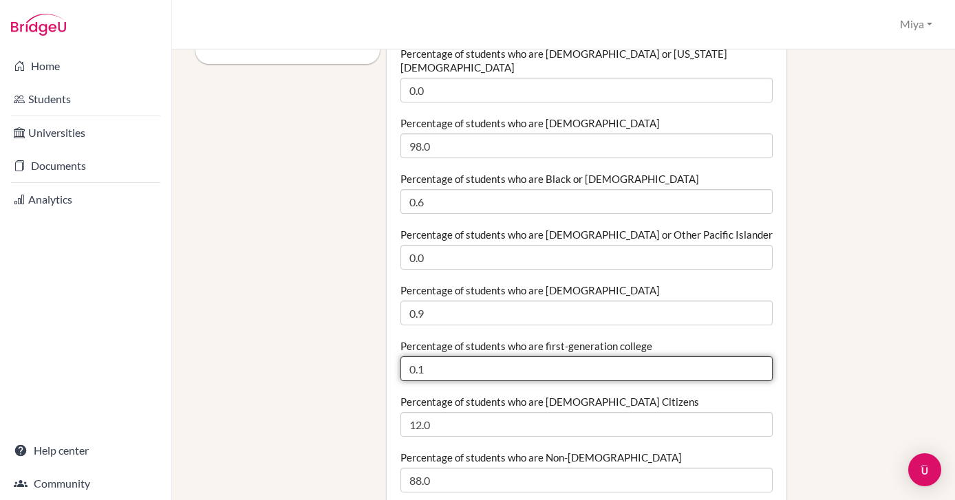
click at [757, 357] on input "0.1" at bounding box center [587, 369] width 373 height 25
click at [757, 357] on input "0.11" at bounding box center [587, 369] width 373 height 25
click at [757, 357] on input "0.12" at bounding box center [587, 369] width 373 height 25
click at [757, 357] on input "0.13" at bounding box center [587, 369] width 373 height 25
click at [757, 357] on input "0.14" at bounding box center [587, 369] width 373 height 25
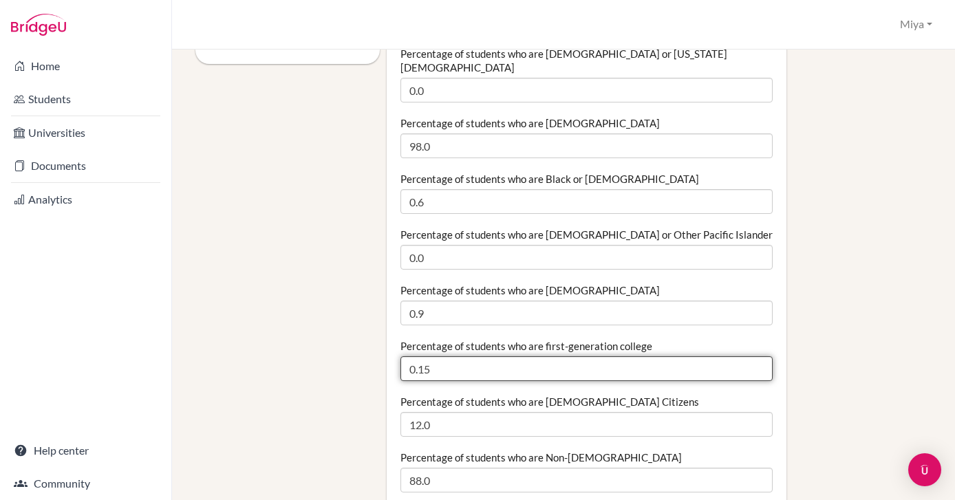
click at [757, 357] on input "0.15" at bounding box center [587, 369] width 373 height 25
click at [757, 357] on input "0.16" at bounding box center [587, 369] width 373 height 25
click at [757, 357] on input "0.17" at bounding box center [587, 369] width 373 height 25
click at [757, 357] on input "0.18" at bounding box center [587, 369] width 373 height 25
click at [757, 357] on input "0.19" at bounding box center [587, 369] width 373 height 25
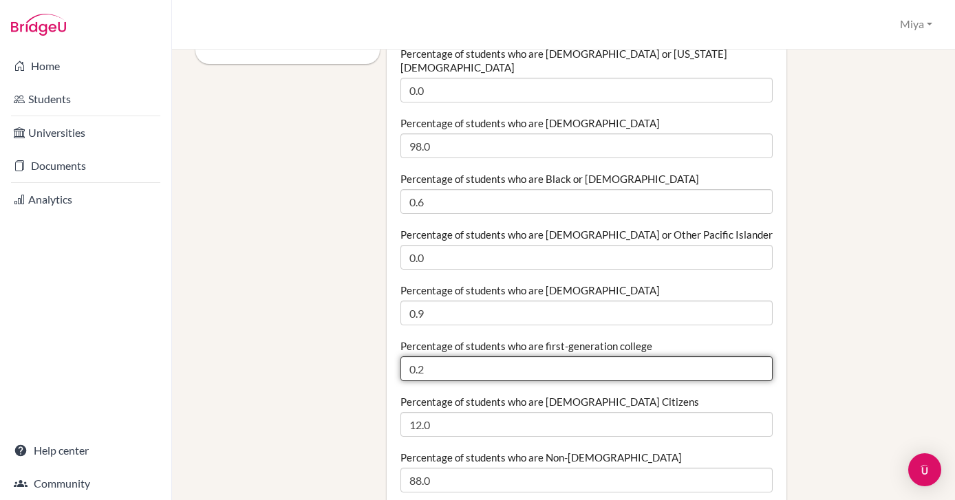
click at [757, 357] on input "0.2" at bounding box center [587, 369] width 373 height 25
click at [757, 357] on input "0.21" at bounding box center [587, 369] width 373 height 25
type input "0.2"
click at [758, 357] on input "0.2" at bounding box center [587, 369] width 373 height 25
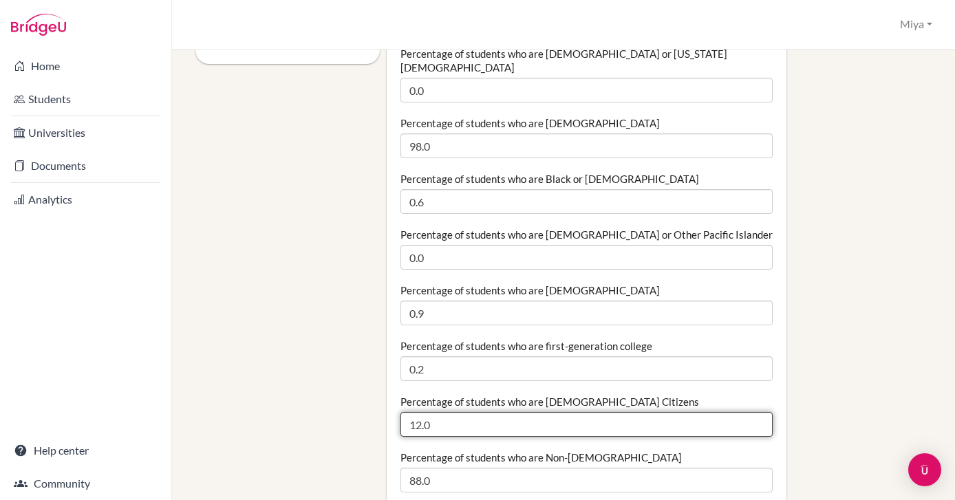
click at [419, 412] on input "12.0" at bounding box center [587, 424] width 373 height 25
type input "11.0"
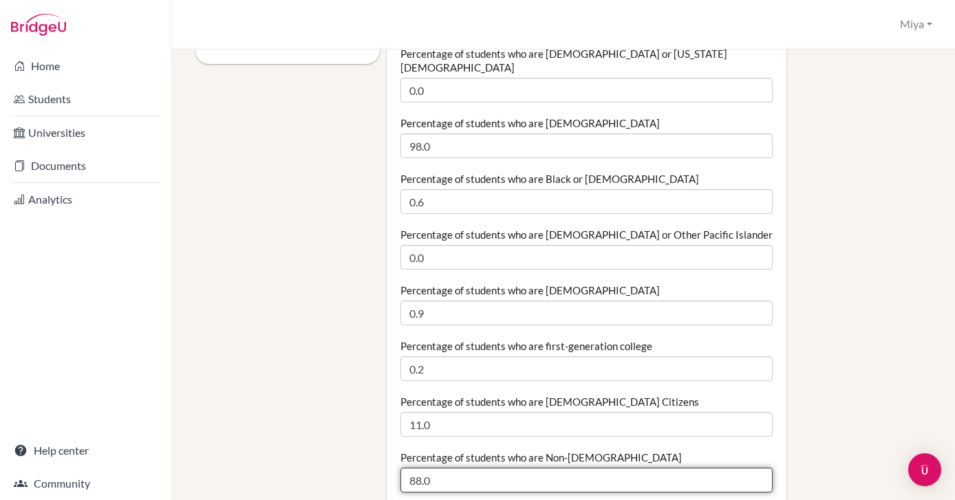
click at [419, 468] on input "88.0" at bounding box center [587, 480] width 373 height 25
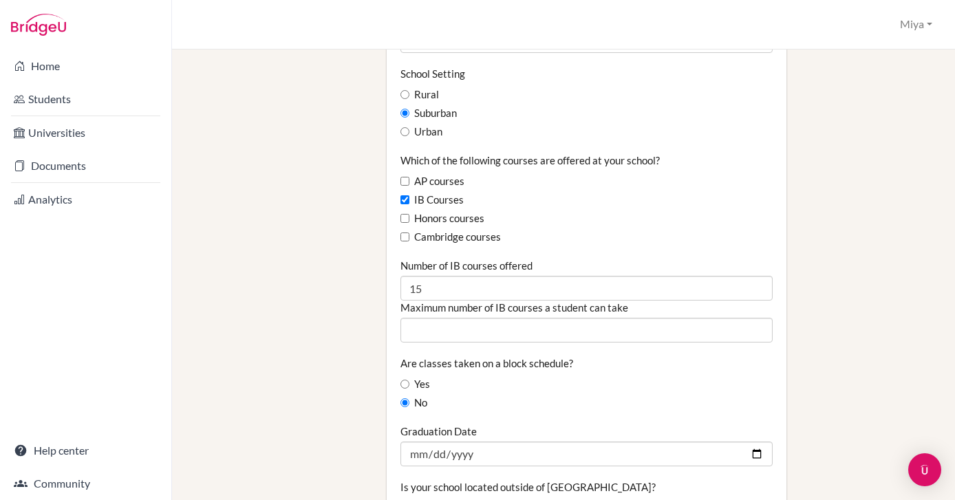
scroll to position [813, 1]
type input "89.0"
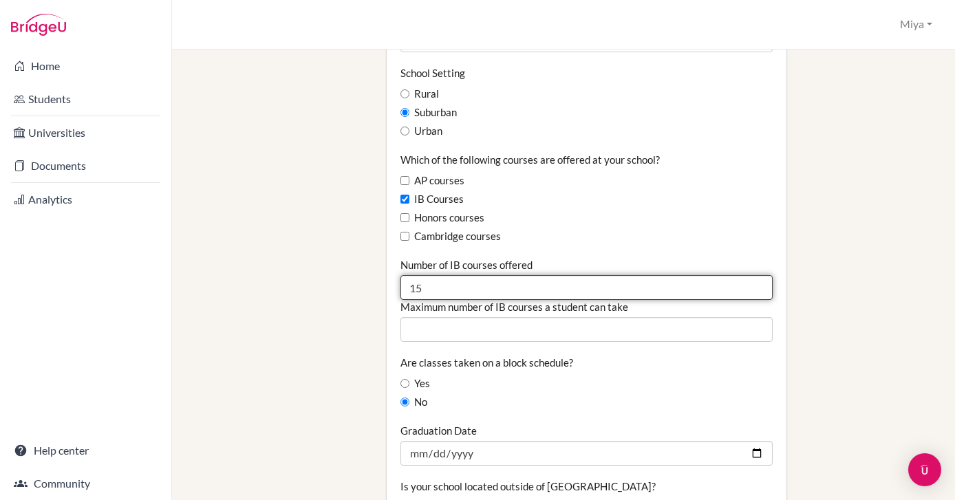
drag, startPoint x: 423, startPoint y: 263, endPoint x: 395, endPoint y: 258, distance: 28.0
click at [395, 258] on div "Graduating class size 15 Percentage of graduating class attending 2-year colleg…" at bounding box center [587, 320] width 401 height 2040
type input "18"
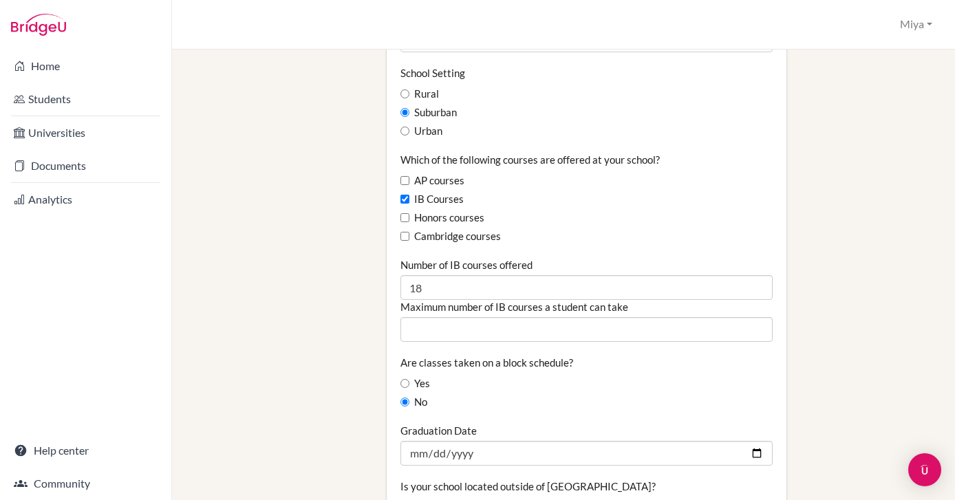
click at [668, 229] on div "Cambridge courses" at bounding box center [587, 236] width 373 height 15
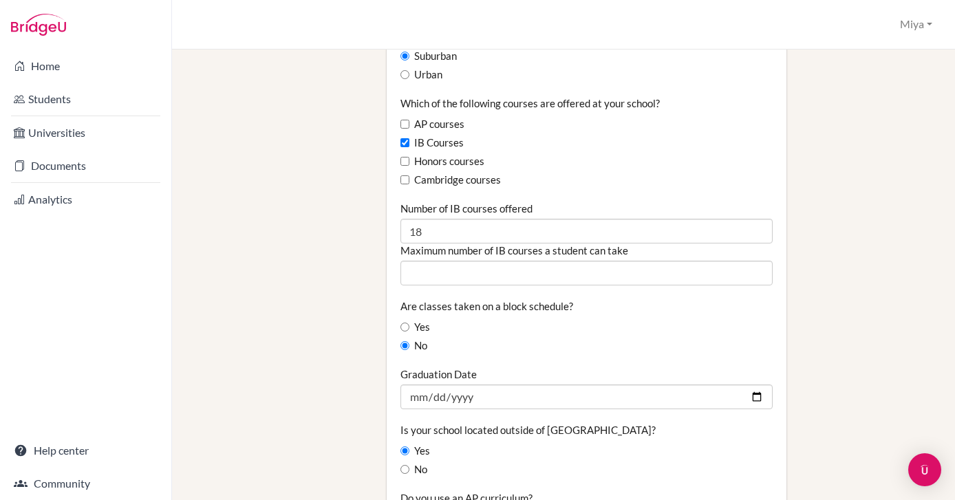
scroll to position [879, 1]
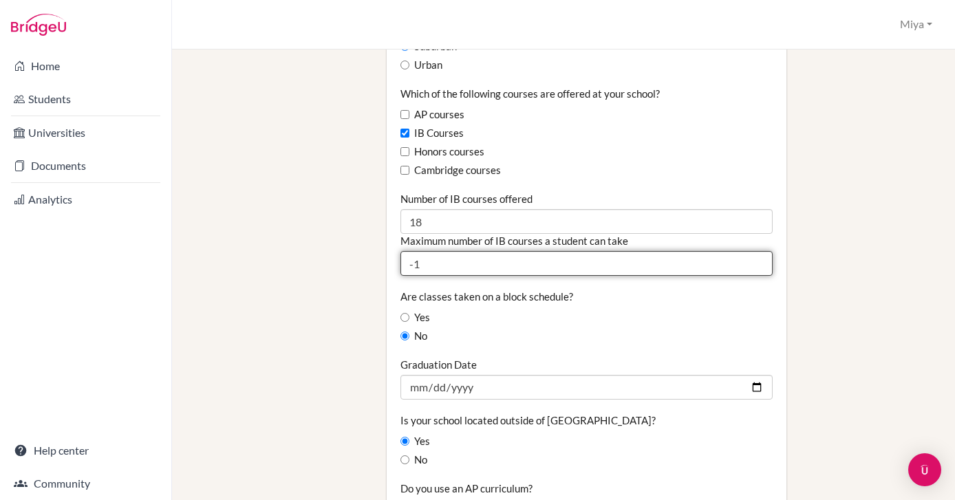
click at [759, 251] on input "-1" at bounding box center [587, 263] width 373 height 25
click at [759, 251] on input "-2" at bounding box center [587, 263] width 373 height 25
drag, startPoint x: 422, startPoint y: 236, endPoint x: 383, endPoint y: 235, distance: 38.6
click at [383, 235] on div "School Details Graduating class size 15 Percentage of graduating class attendin…" at bounding box center [587, 267] width 414 height 2161
click at [756, 251] on input "-3" at bounding box center [587, 263] width 373 height 25
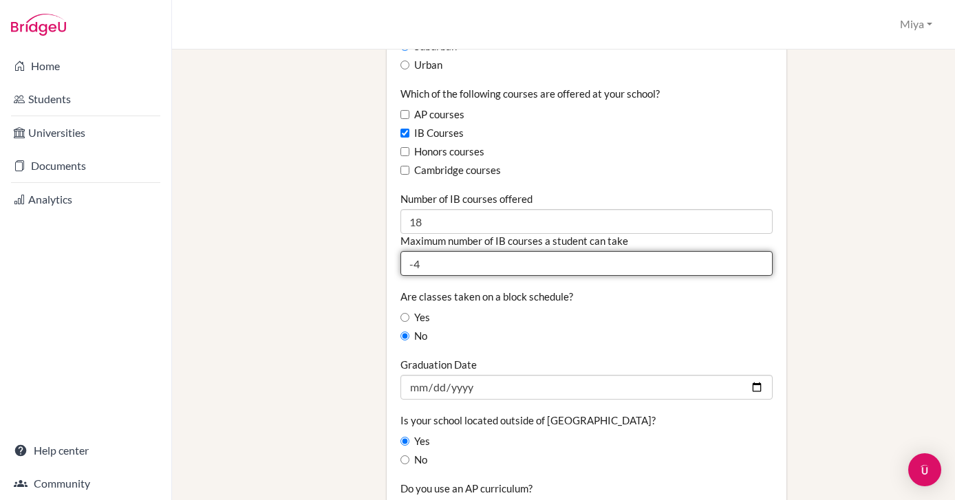
click at [756, 251] on input "-4" at bounding box center [587, 263] width 373 height 25
click at [756, 251] on input "-5" at bounding box center [587, 263] width 373 height 25
click at [756, 251] on input "-6" at bounding box center [587, 263] width 373 height 25
click at [756, 251] on input "-7" at bounding box center [587, 263] width 373 height 25
click at [756, 251] on input "-8" at bounding box center [587, 263] width 373 height 25
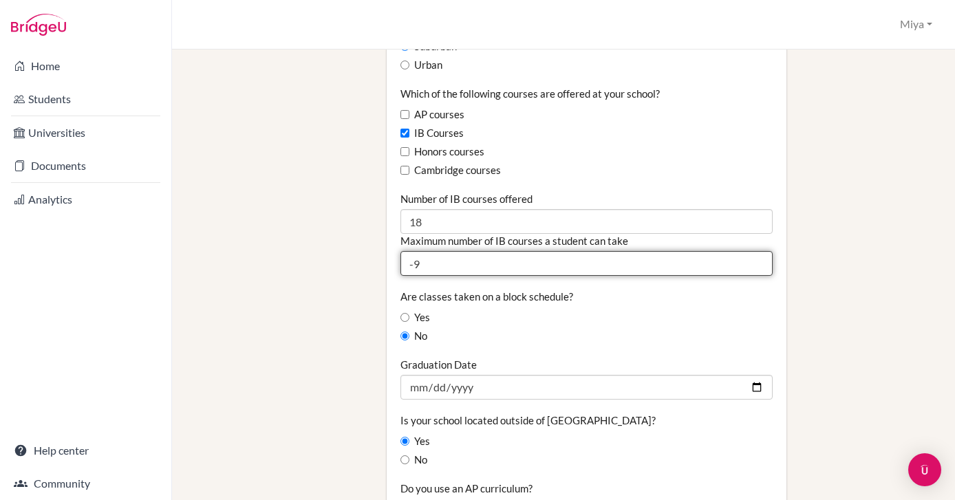
click at [756, 251] on input "-9" at bounding box center [587, 263] width 373 height 25
click at [756, 251] on input "-10" at bounding box center [587, 263] width 373 height 25
click at [756, 251] on input "-9" at bounding box center [587, 263] width 373 height 25
click at [756, 251] on input "-8" at bounding box center [587, 263] width 373 height 25
click at [756, 251] on input "-7" at bounding box center [587, 263] width 373 height 25
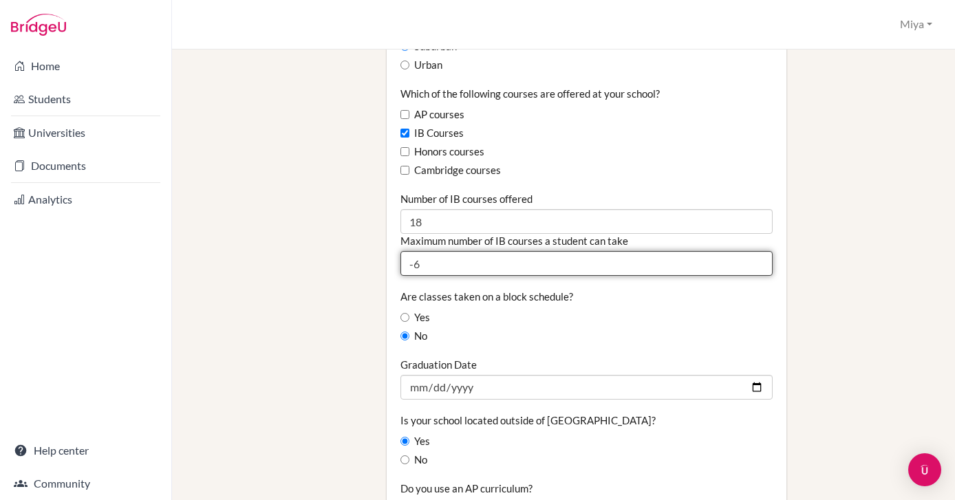
click at [756, 251] on input "-6" at bounding box center [587, 263] width 373 height 25
click at [756, 251] on input "-5" at bounding box center [587, 263] width 373 height 25
click at [756, 251] on input "-4" at bounding box center [587, 263] width 373 height 25
click at [756, 251] on input "-3" at bounding box center [587, 263] width 373 height 25
click at [756, 251] on input "-2" at bounding box center [587, 263] width 373 height 25
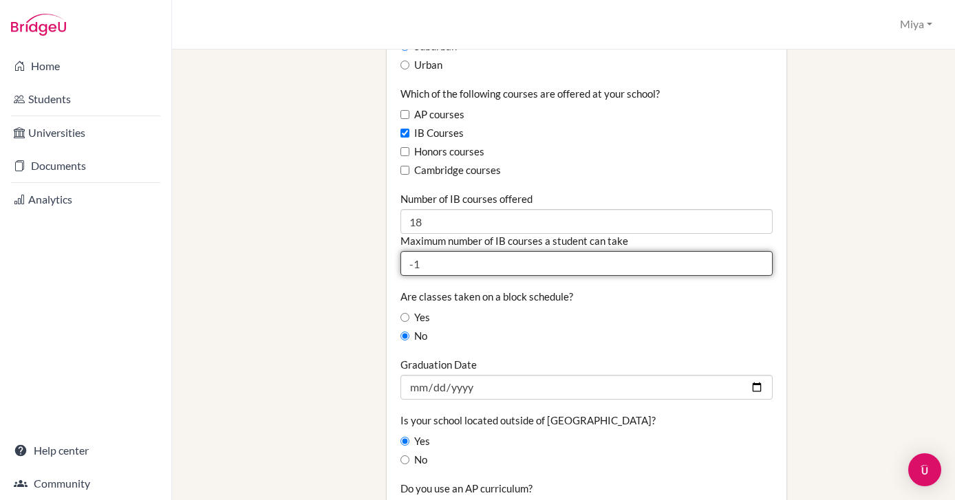
click at [756, 251] on input "-1" at bounding box center [587, 263] width 373 height 25
click at [756, 251] on input "0" at bounding box center [587, 263] width 373 height 25
click at [756, 251] on input "1" at bounding box center [587, 263] width 373 height 25
click at [756, 251] on input "2" at bounding box center [587, 263] width 373 height 25
click at [756, 251] on input "3" at bounding box center [587, 263] width 373 height 25
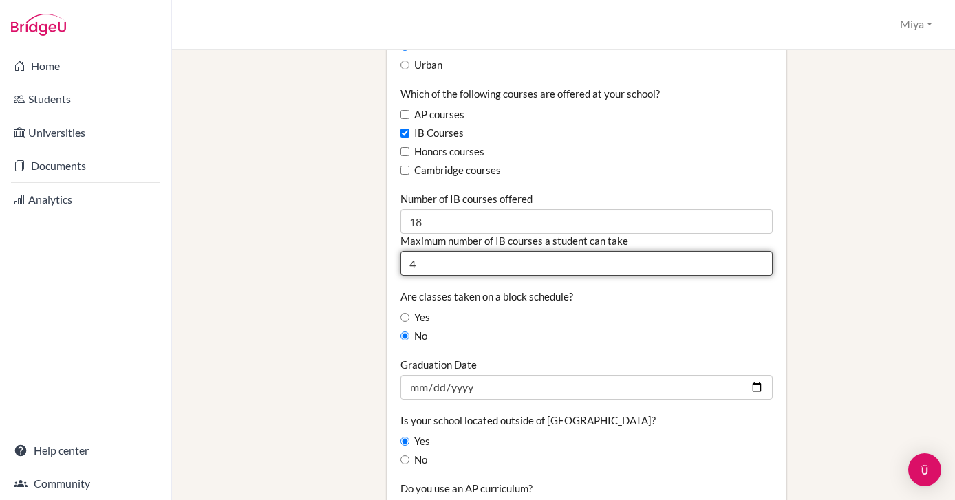
click at [756, 251] on input "4" at bounding box center [587, 263] width 373 height 25
click at [756, 251] on input "5" at bounding box center [587, 263] width 373 height 25
type input "6"
click at [756, 251] on input "6" at bounding box center [587, 263] width 373 height 25
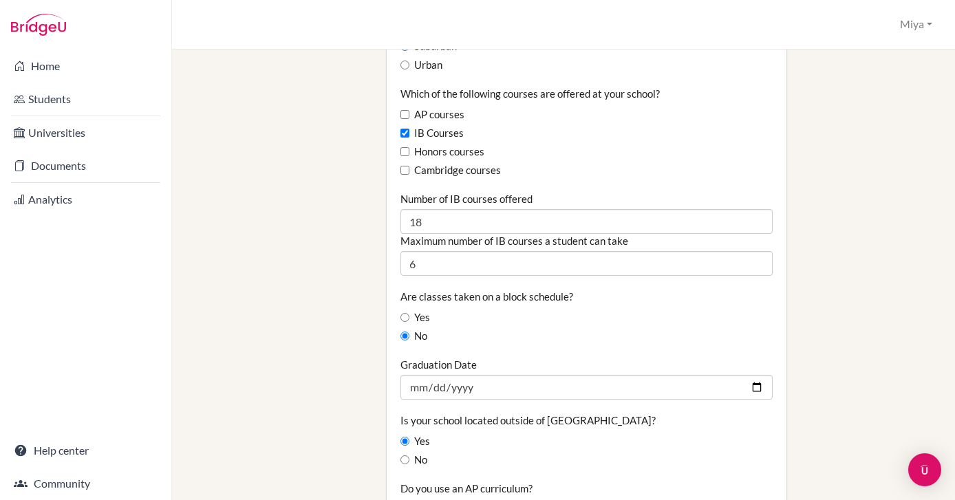
click at [813, 226] on div "School Details Graduating class size 15 Percentage of graduating class attendin…" at bounding box center [656, 267] width 553 height 2161
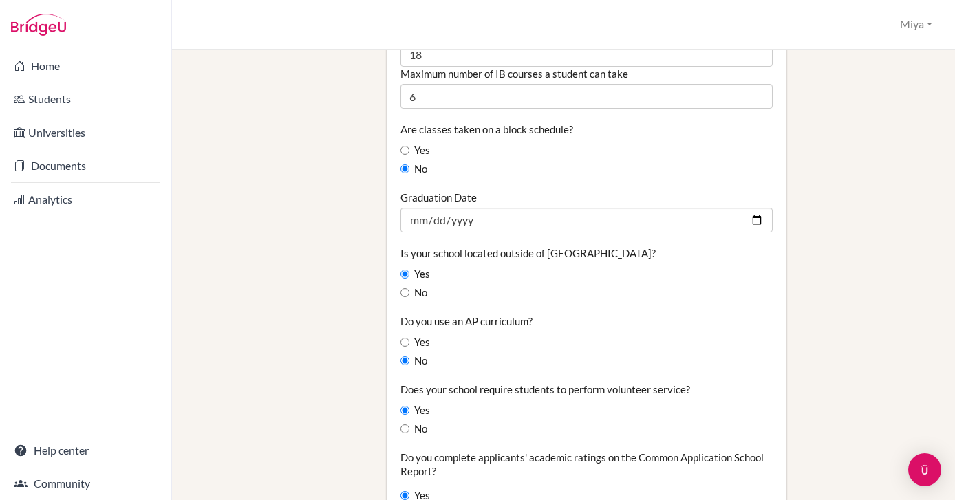
scroll to position [1048, 1]
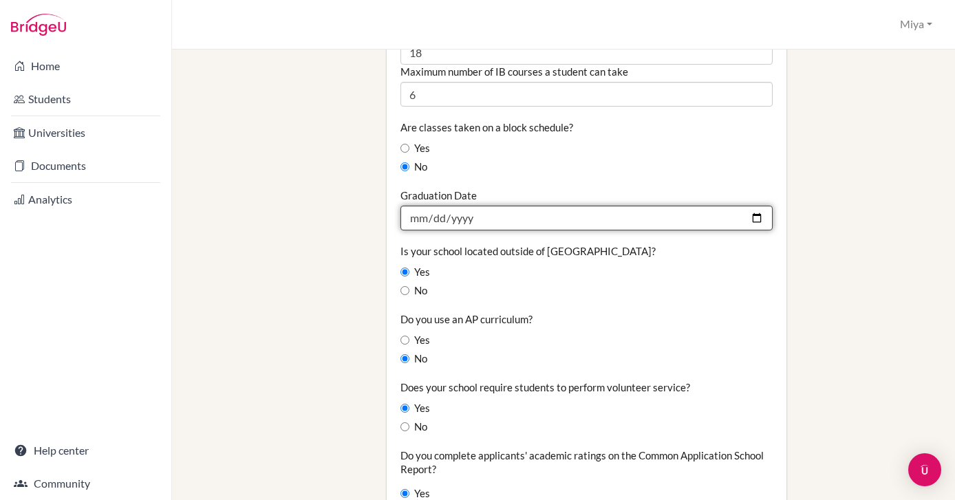
click at [472, 206] on input "2025-05-31" at bounding box center [587, 218] width 373 height 25
type input "2026-05-31"
click at [461, 206] on input "2026-05-31" at bounding box center [587, 218] width 373 height 25
click at [500, 206] on input "2026-05-31" at bounding box center [587, 218] width 373 height 25
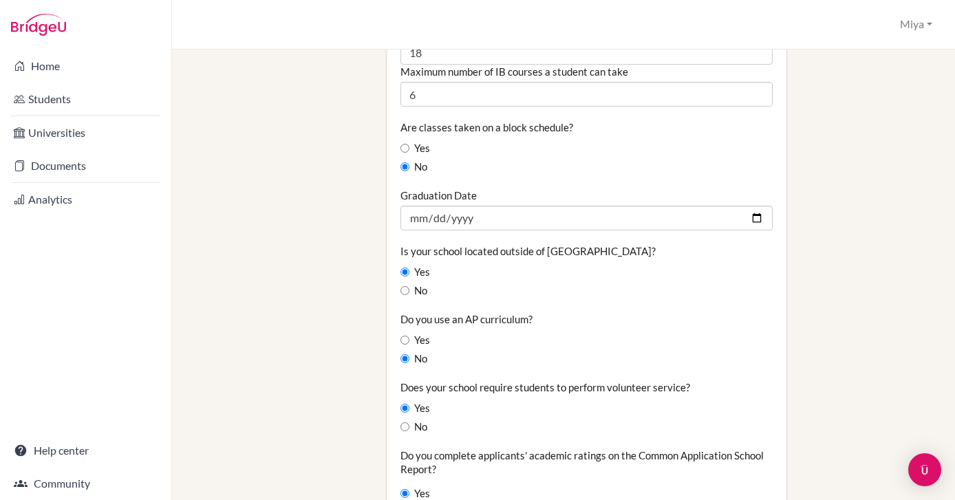
click at [526, 189] on div "Graduation Date 2026-05-31" at bounding box center [587, 210] width 373 height 42
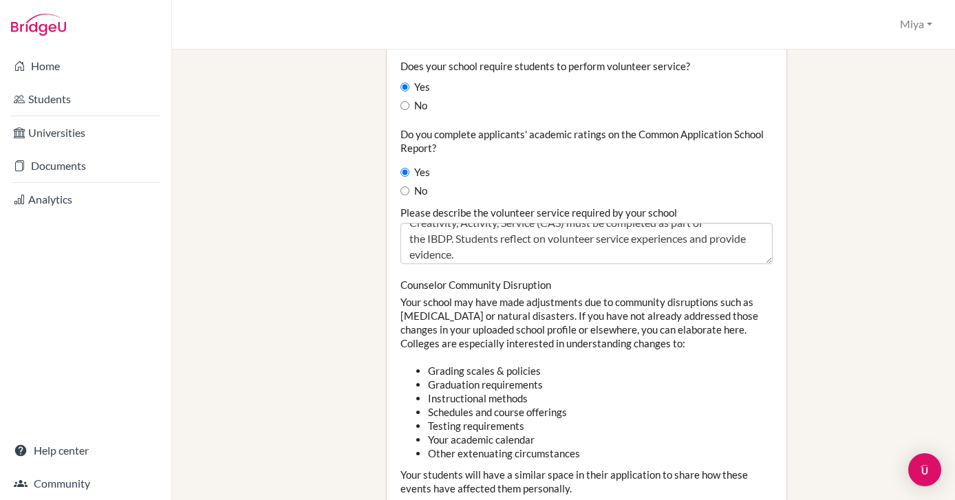
scroll to position [13, 0]
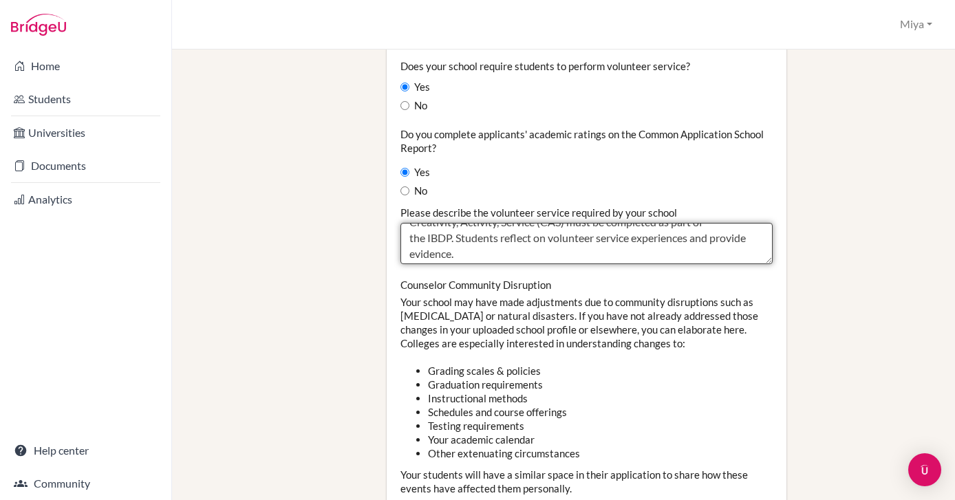
click at [456, 223] on textarea "Creativity, Activity, Service (CAS) must be completed as part of the IBDP. Stud…" at bounding box center [587, 243] width 373 height 41
click at [509, 229] on textarea "Creativity, Activity, Service (CAS) must be completed as part of the IBDP. Stud…" at bounding box center [587, 243] width 373 height 41
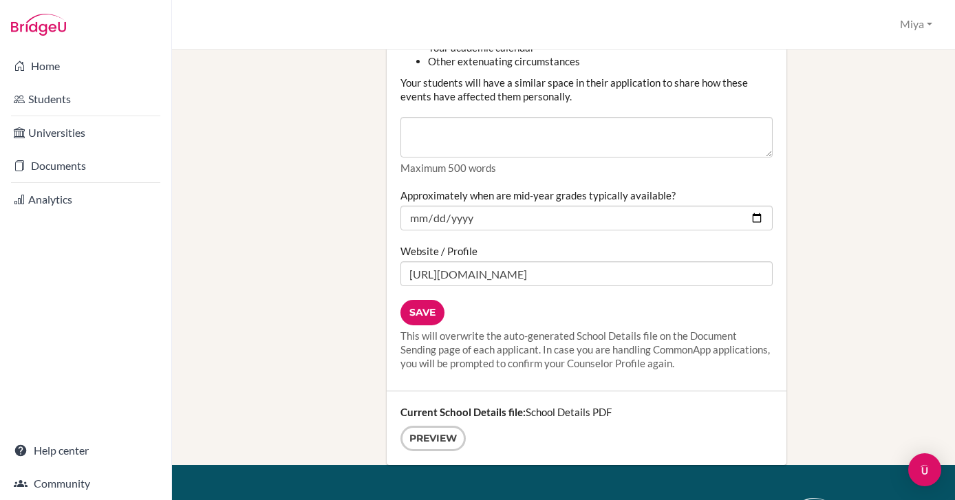
scroll to position [1763, 0]
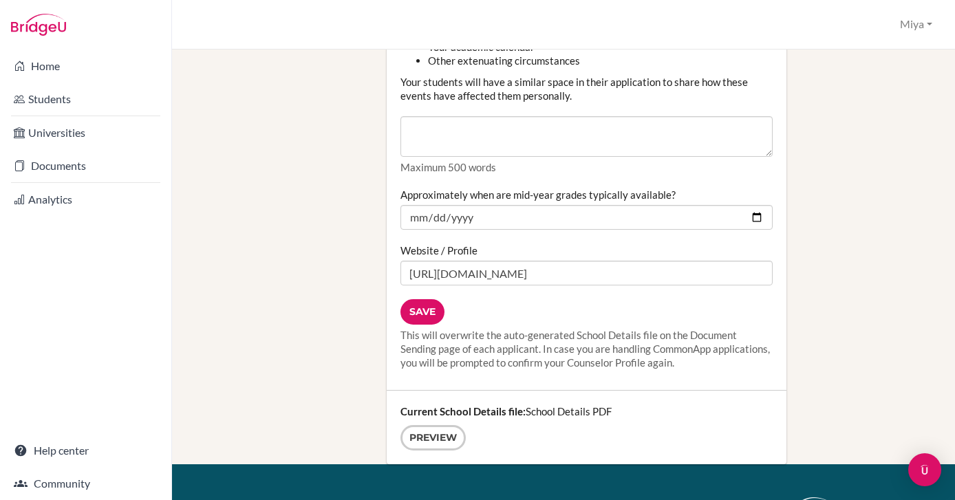
type textarea "Creativity, Activity, Service (CAS) must be completed as part of the IBDP. Stud…"
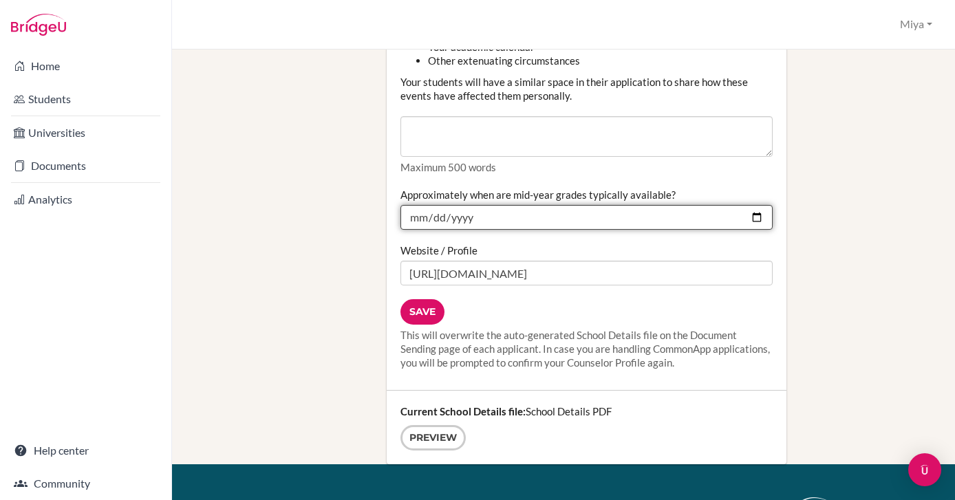
click at [484, 205] on input "2025-01-31" at bounding box center [587, 217] width 373 height 25
type input "2026-01-31"
click at [550, 205] on input "2026-01-31" at bounding box center [587, 217] width 373 height 25
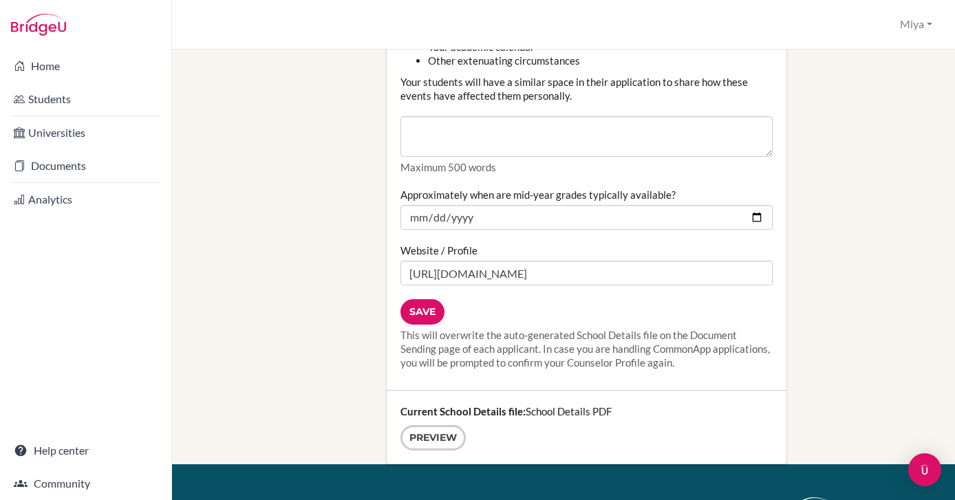
click at [581, 299] on div "Save This will overwrite the auto-generated School Details file on the Document…" at bounding box center [587, 334] width 373 height 70
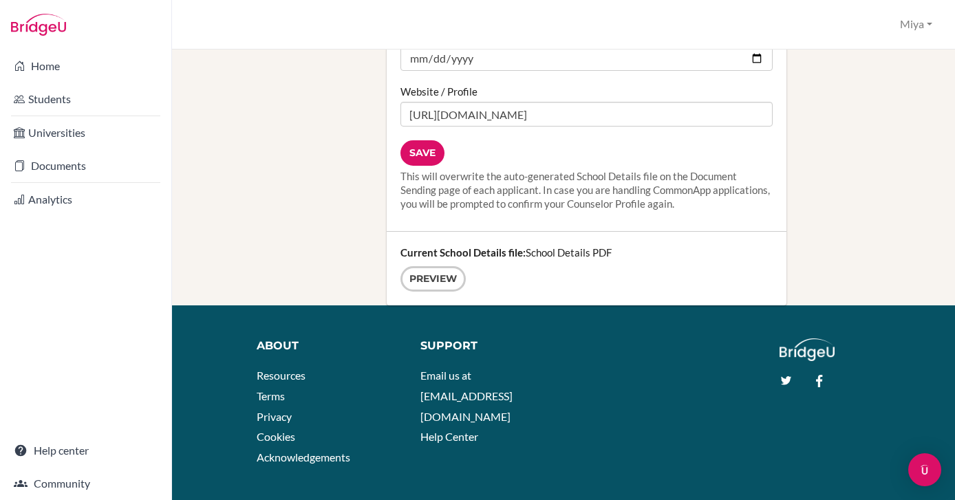
scroll to position [1921, 0]
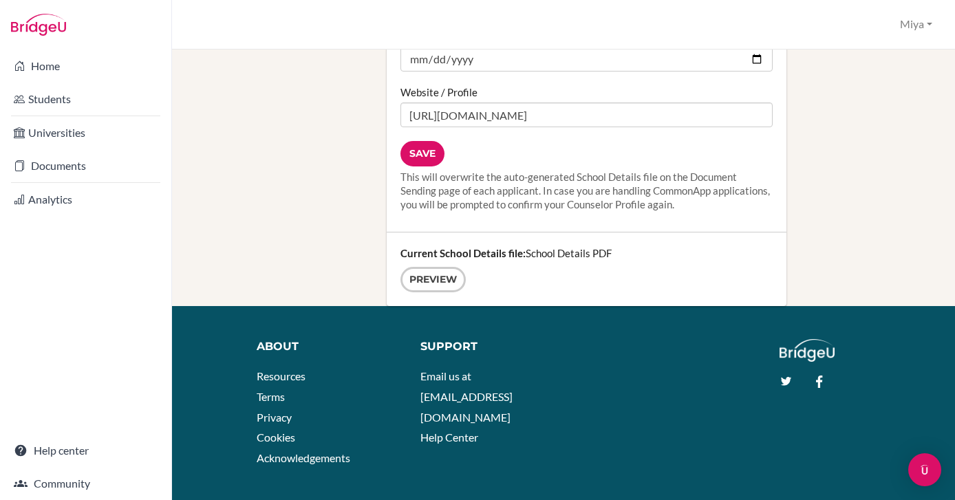
click at [582, 233] on div "Current School Details file: School Details PDF Preview" at bounding box center [587, 270] width 401 height 74
click at [442, 267] on link "Preview" at bounding box center [433, 279] width 65 height 25
click at [423, 141] on input "Save" at bounding box center [423, 153] width 44 height 25
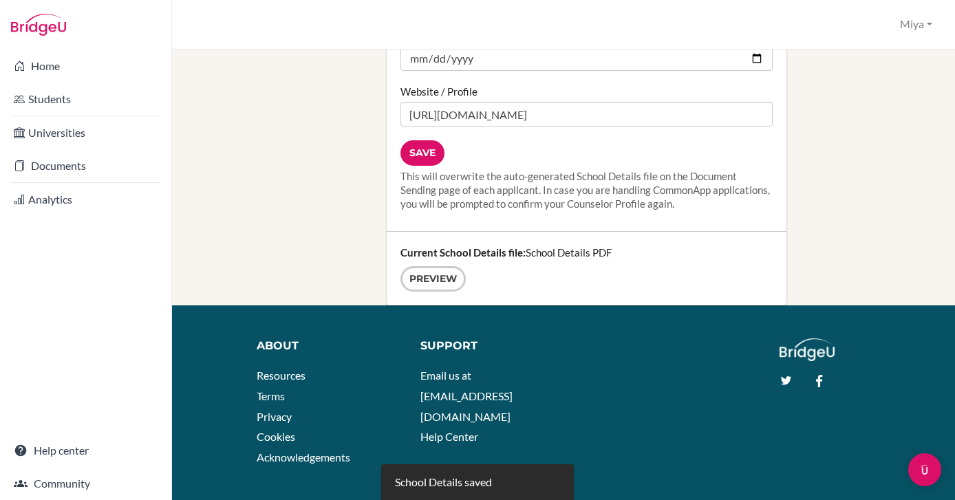
scroll to position [1921, 0]
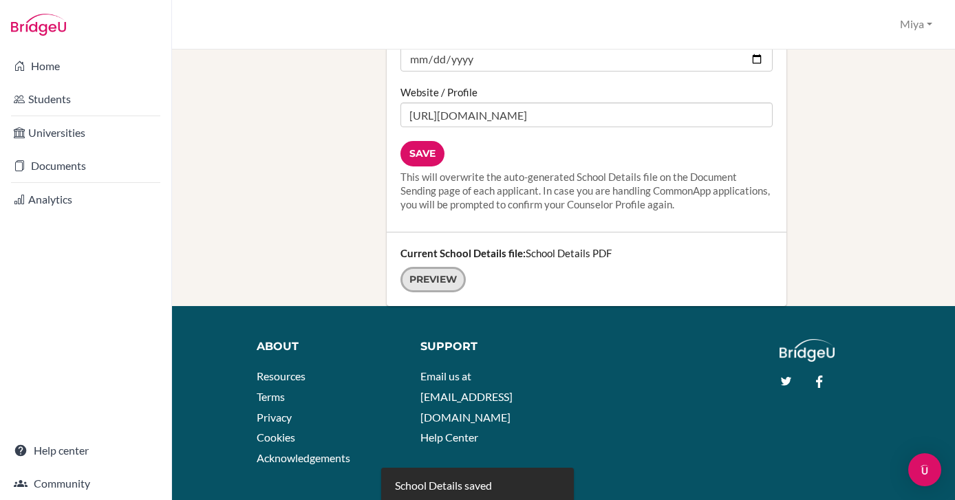
click at [443, 267] on link "Preview" at bounding box center [433, 279] width 65 height 25
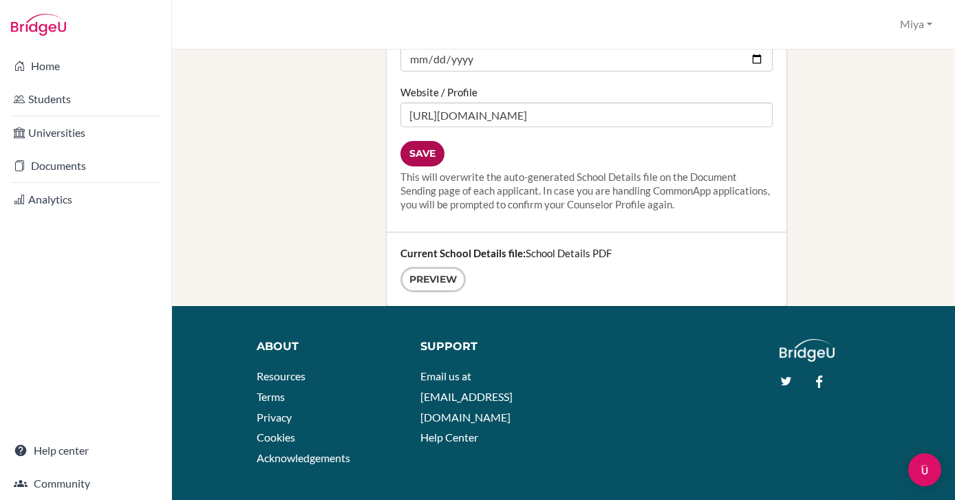
click at [423, 141] on input "Save" at bounding box center [423, 153] width 44 height 25
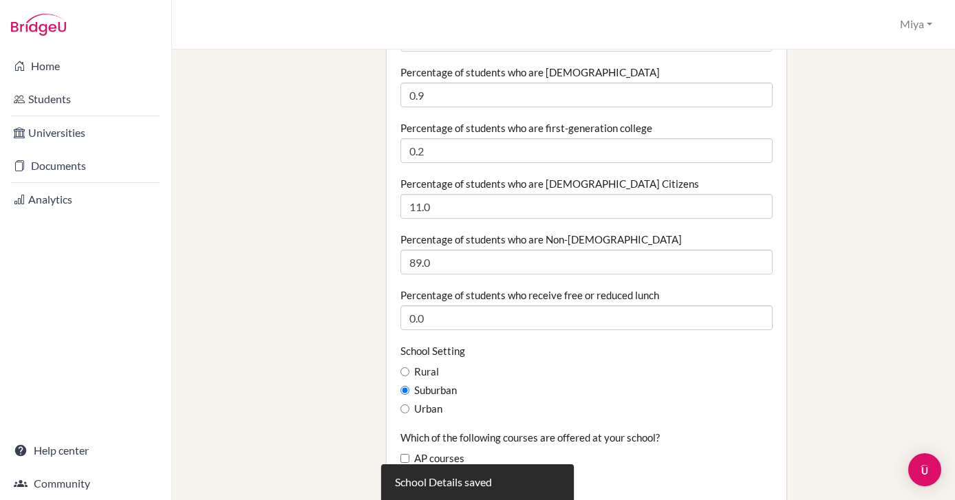
scroll to position [744, 0]
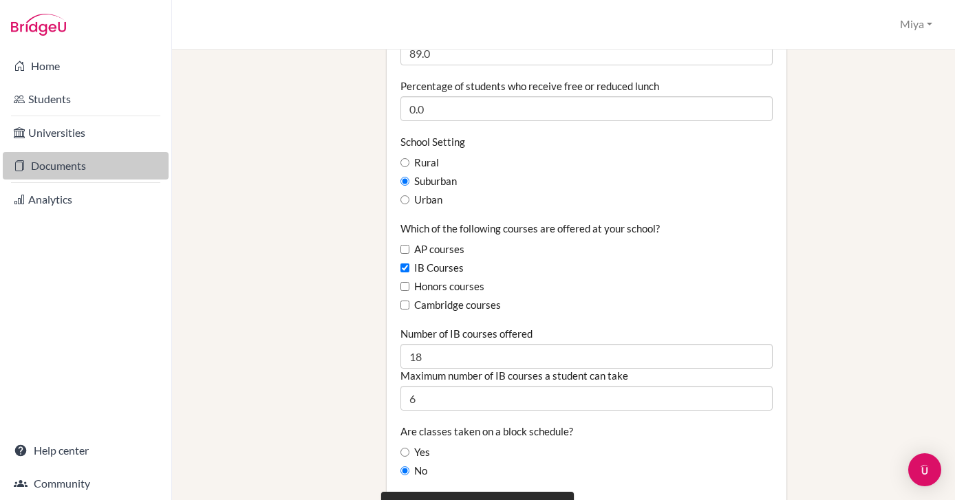
click at [45, 170] on link "Documents" at bounding box center [86, 166] width 166 height 28
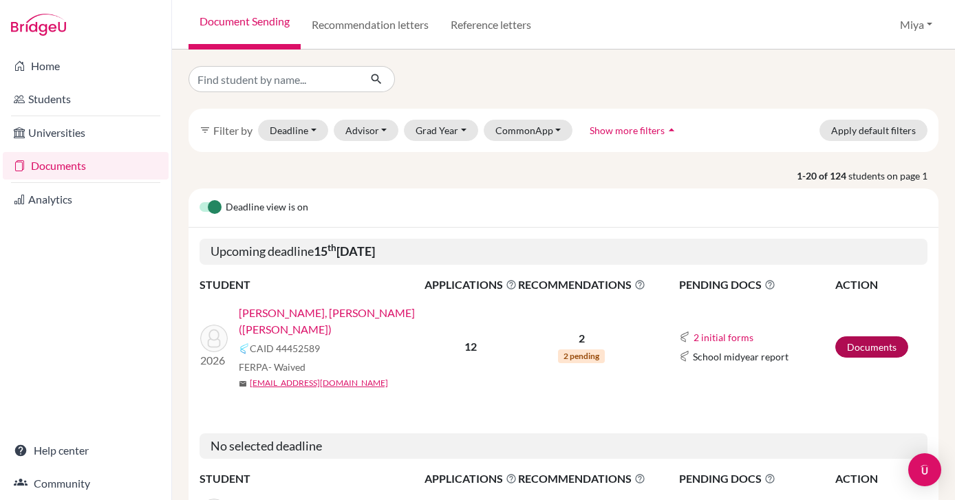
click at [858, 337] on link "Documents" at bounding box center [872, 347] width 73 height 21
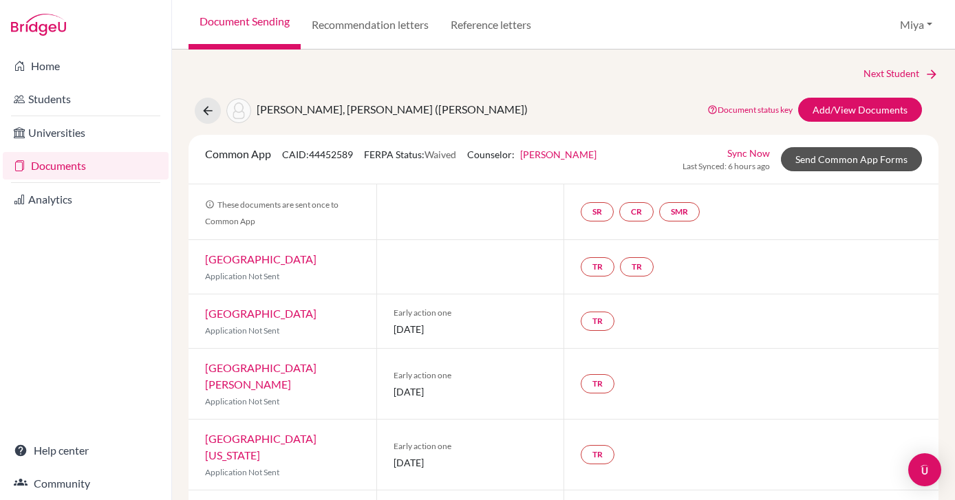
click at [853, 151] on link "Send Common App Forms" at bounding box center [851, 159] width 141 height 24
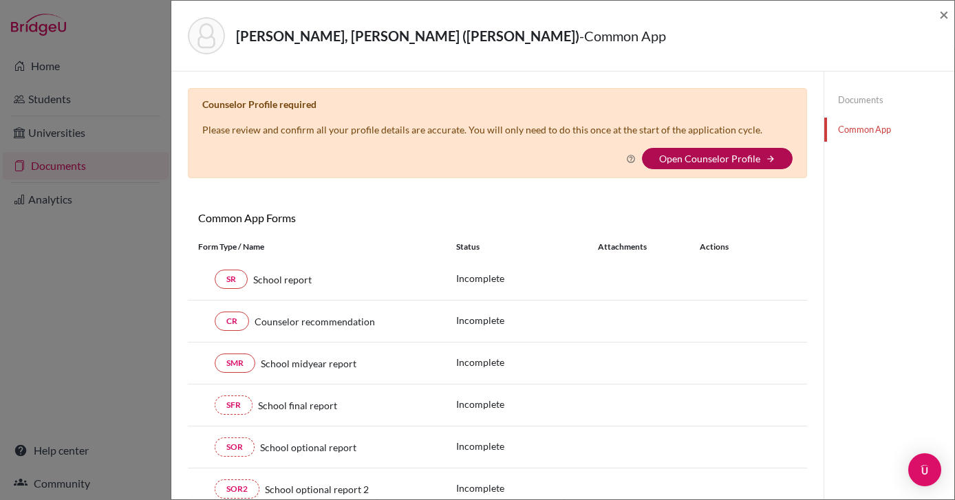
click at [725, 157] on link "Open Counselor Profile" at bounding box center [709, 159] width 101 height 12
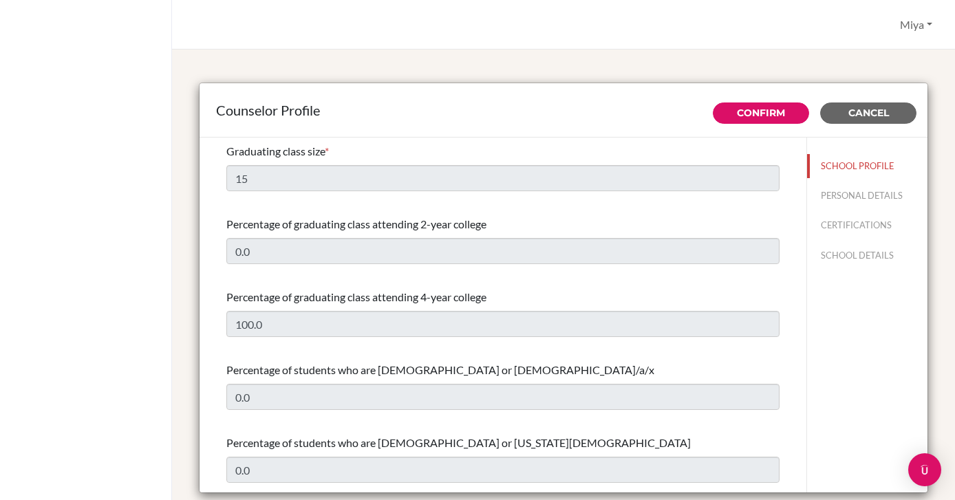
select select "0"
select select "354132"
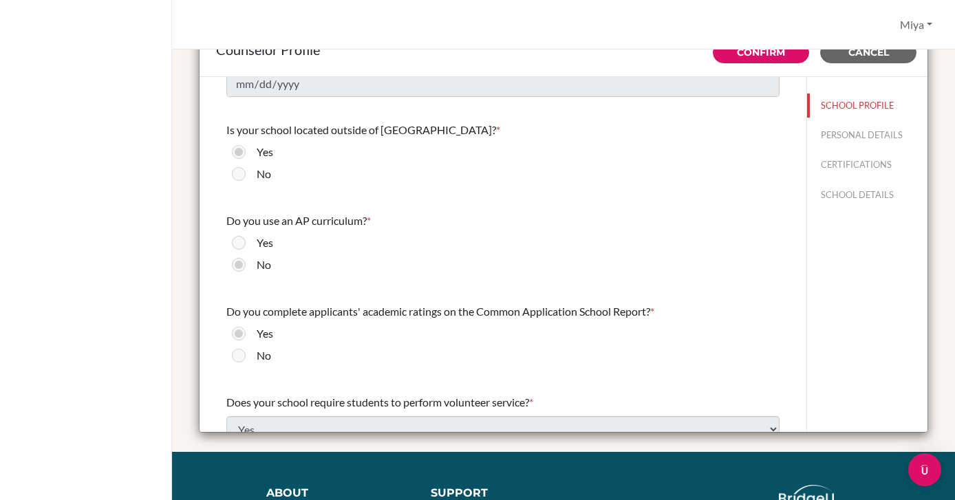
scroll to position [1346, 0]
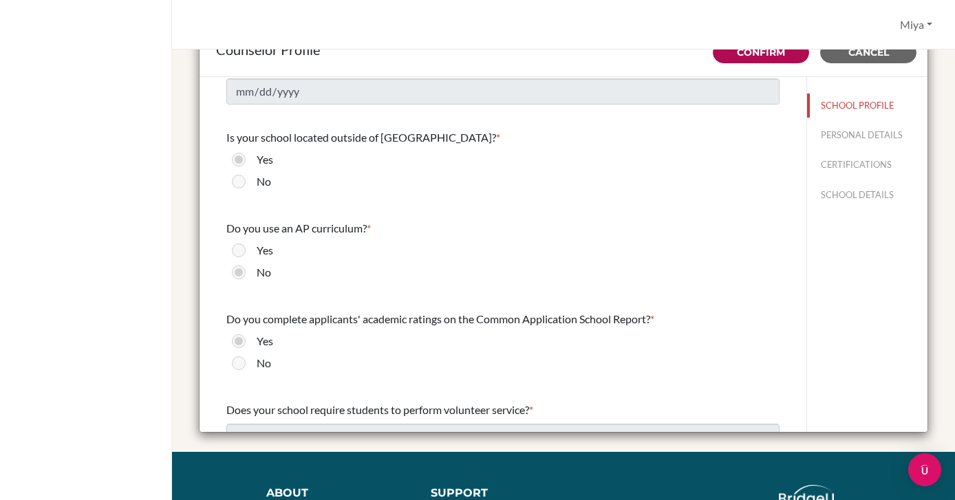
click at [763, 56] on link "Confirm" at bounding box center [761, 52] width 48 height 12
type input "Creativity, Activity, Service (CAS) must be completed as part ofthe IBDP. Stude…"
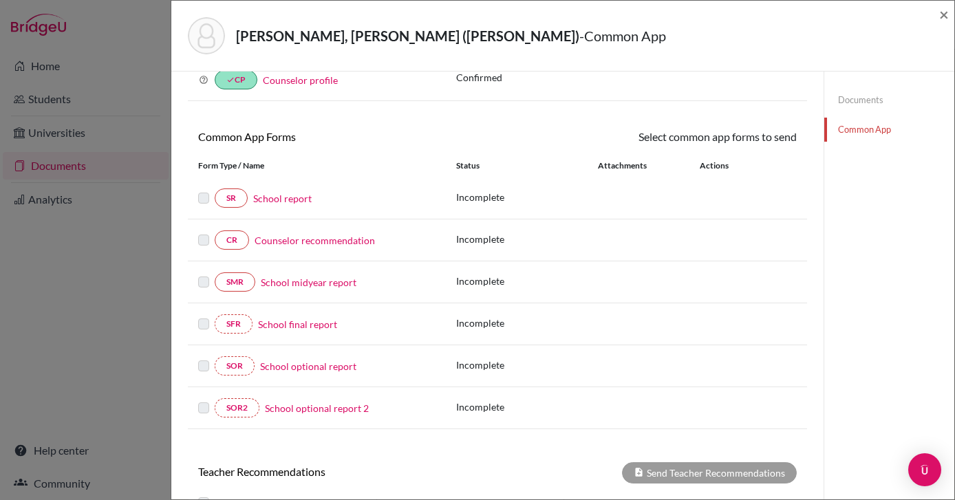
scroll to position [76, 0]
click at [284, 202] on link "School report" at bounding box center [282, 199] width 59 height 14
